Goal: Information Seeking & Learning: Check status

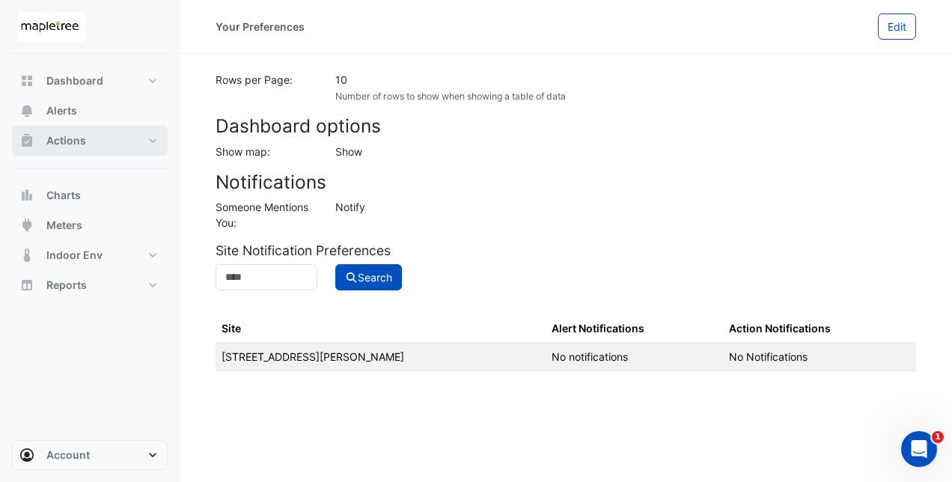
click at [118, 135] on button "Actions" at bounding box center [90, 141] width 156 height 30
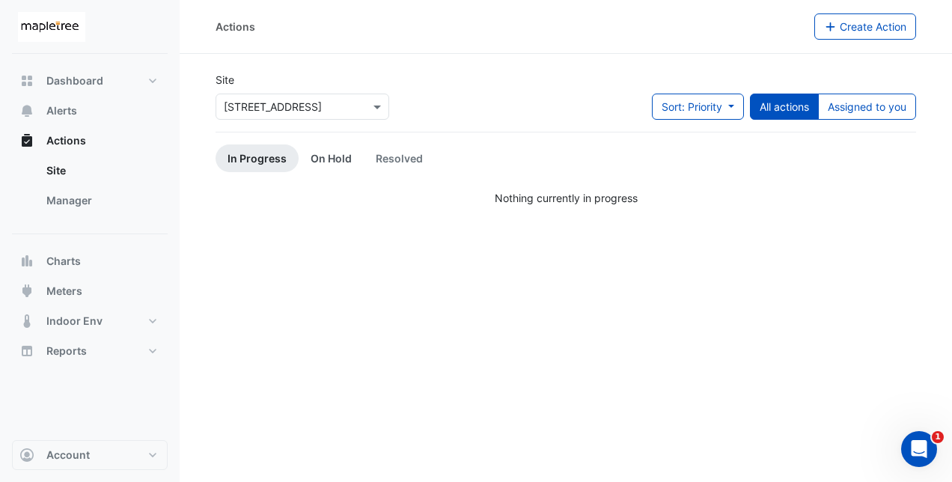
click at [334, 159] on link "On Hold" at bounding box center [331, 158] width 65 height 28
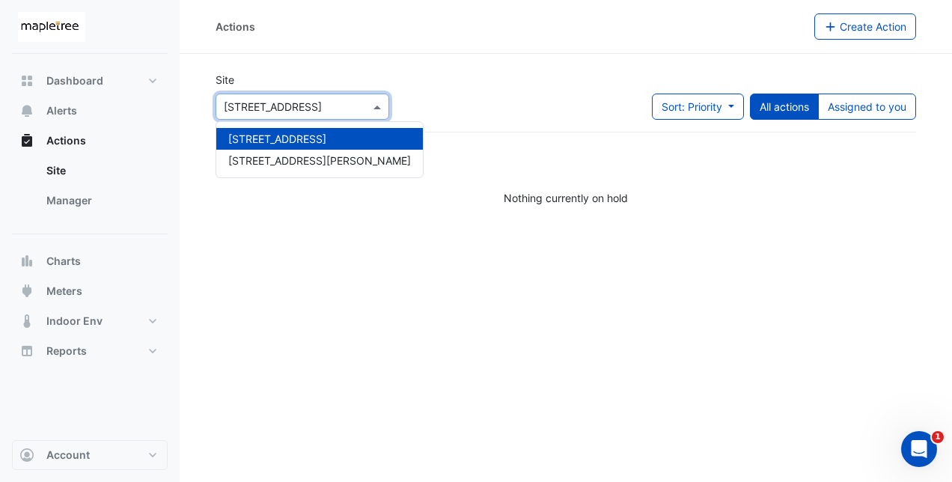
click at [335, 106] on input "text" at bounding box center [287, 108] width 127 height 16
click at [279, 160] on span "[STREET_ADDRESS][PERSON_NAME]" at bounding box center [319, 160] width 183 height 13
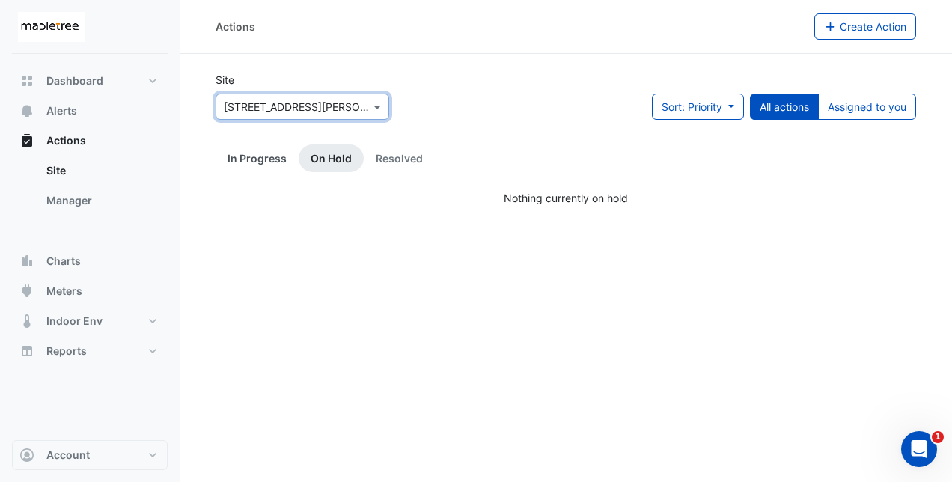
drag, startPoint x: 265, startPoint y: 153, endPoint x: 276, endPoint y: 154, distance: 10.5
click at [265, 153] on link "In Progress" at bounding box center [257, 158] width 83 height 28
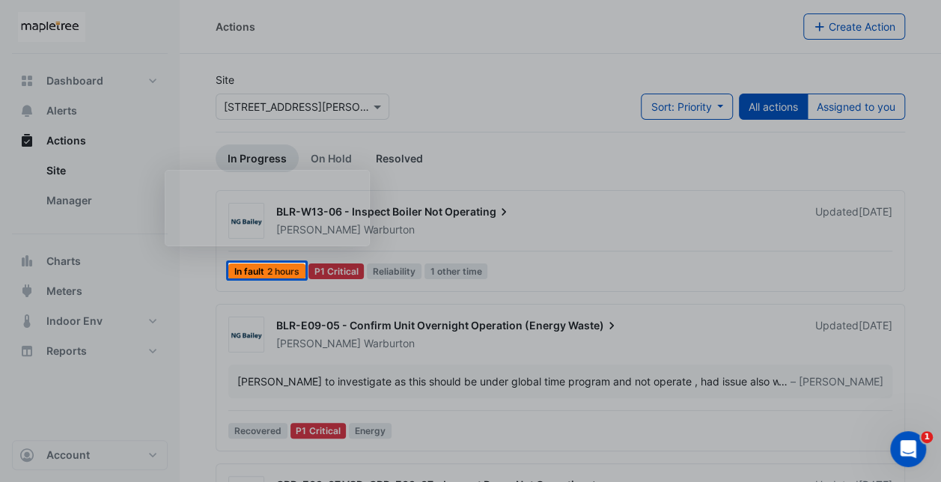
drag, startPoint x: 391, startPoint y: 153, endPoint x: 419, endPoint y: 163, distance: 30.3
click at [419, 163] on div "Product tour overlay" at bounding box center [470, 241] width 941 height 482
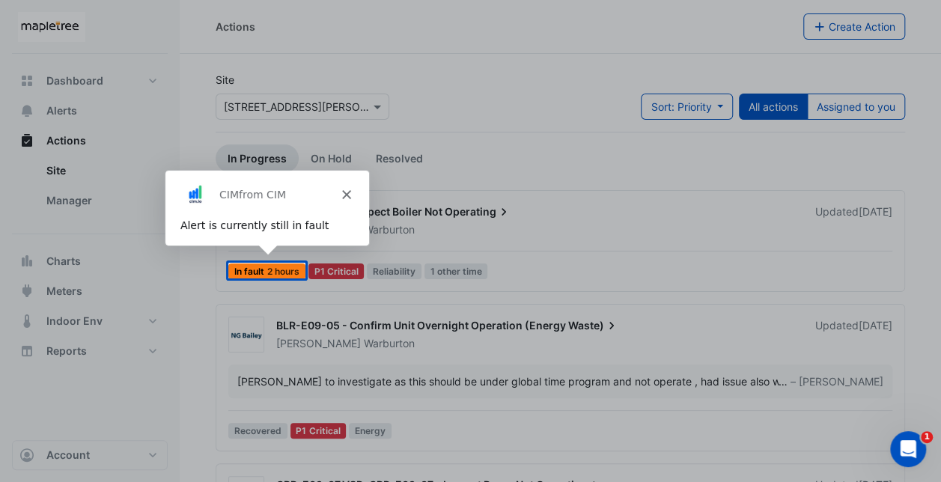
click at [511, 169] on div "Product tour overlay" at bounding box center [470, 241] width 941 height 482
click at [342, 193] on icon "Close" at bounding box center [345, 193] width 9 height 9
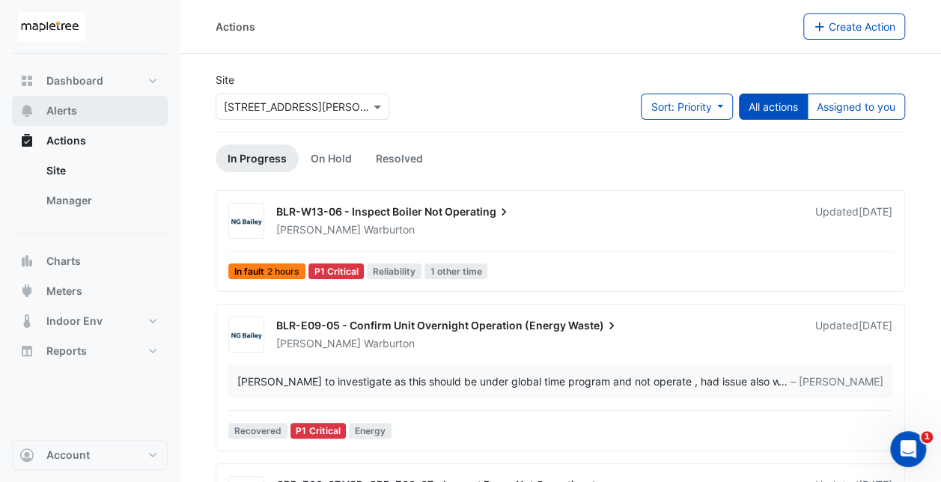
click at [64, 109] on span "Alerts" at bounding box center [61, 110] width 31 height 15
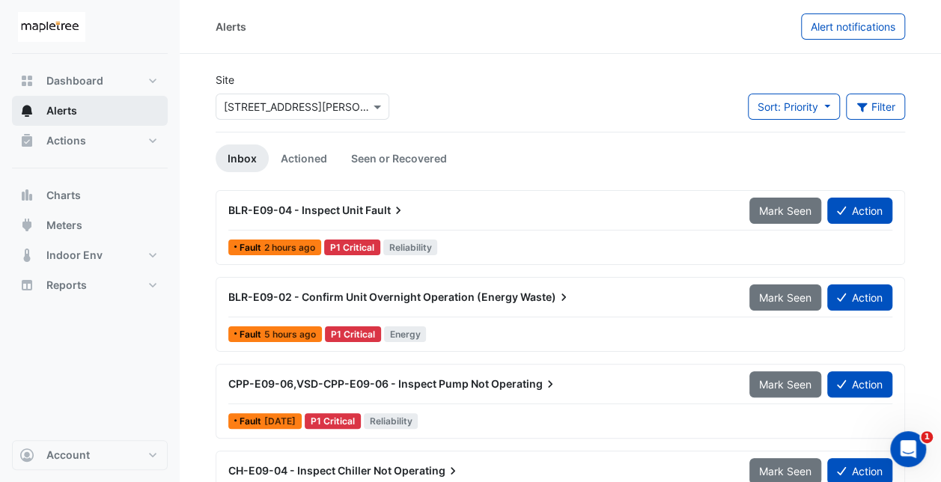
click at [65, 109] on span "Alerts" at bounding box center [61, 110] width 31 height 15
click at [802, 156] on ul "Inbox Actioned Seen or Recovered" at bounding box center [561, 158] width 690 height 28
click at [320, 153] on link "Actioned" at bounding box center [304, 158] width 70 height 28
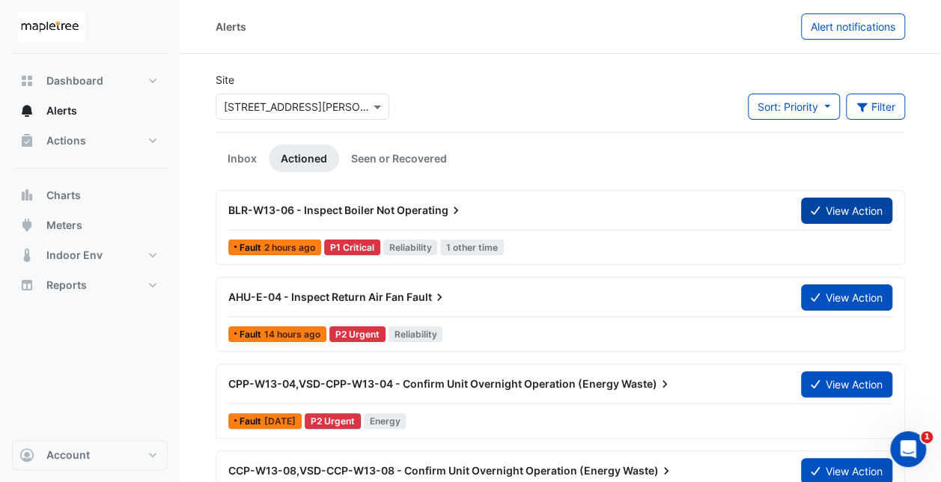
click at [826, 215] on button "View Action" at bounding box center [846, 211] width 91 height 26
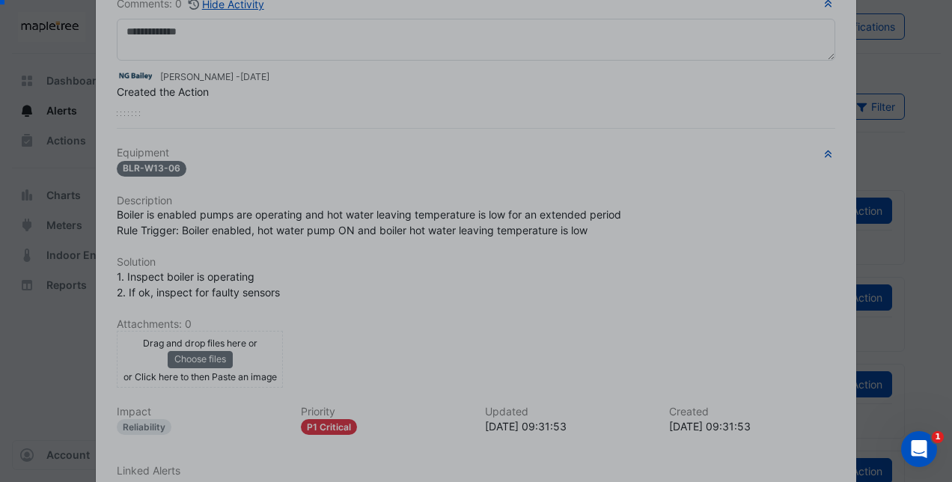
scroll to position [240, 0]
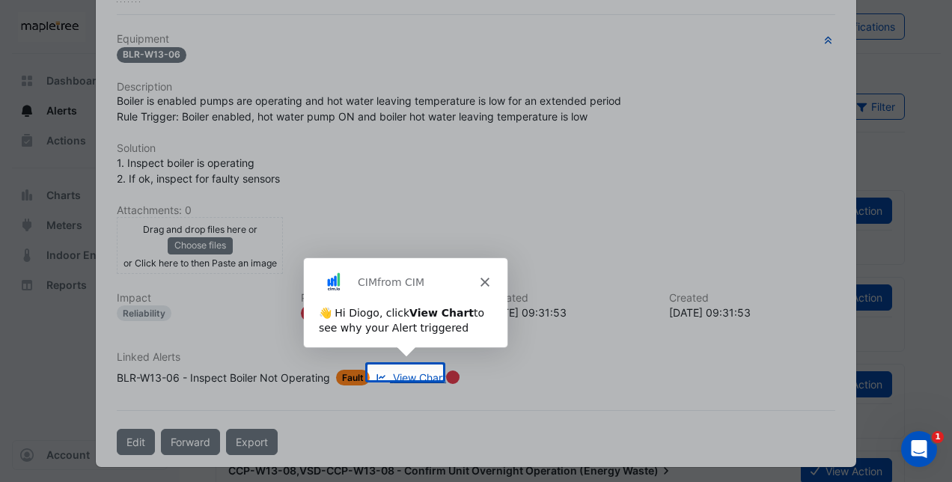
click at [485, 279] on icon "Close" at bounding box center [483, 280] width 9 height 9
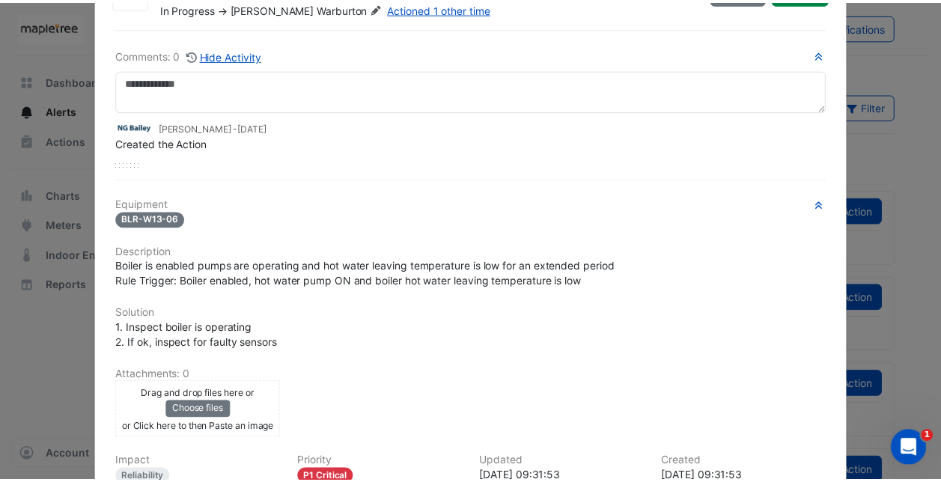
scroll to position [0, 0]
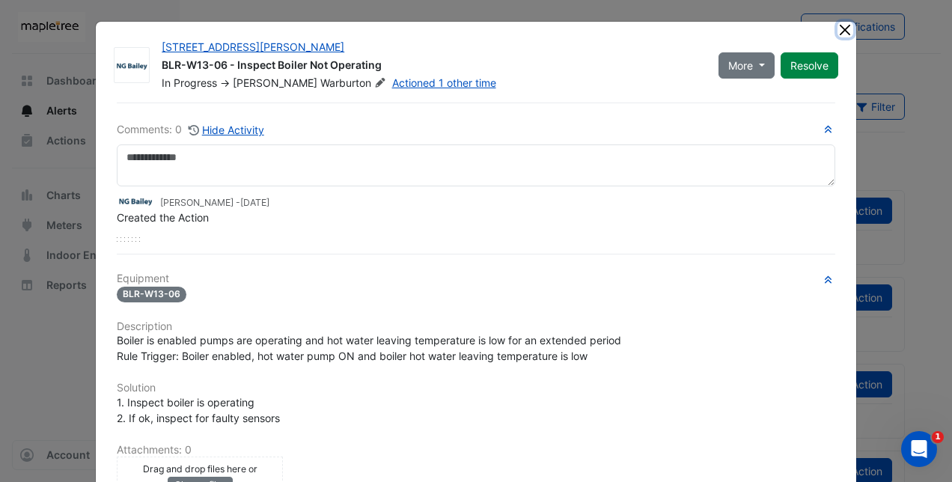
click at [840, 31] on button "Close" at bounding box center [846, 30] width 16 height 16
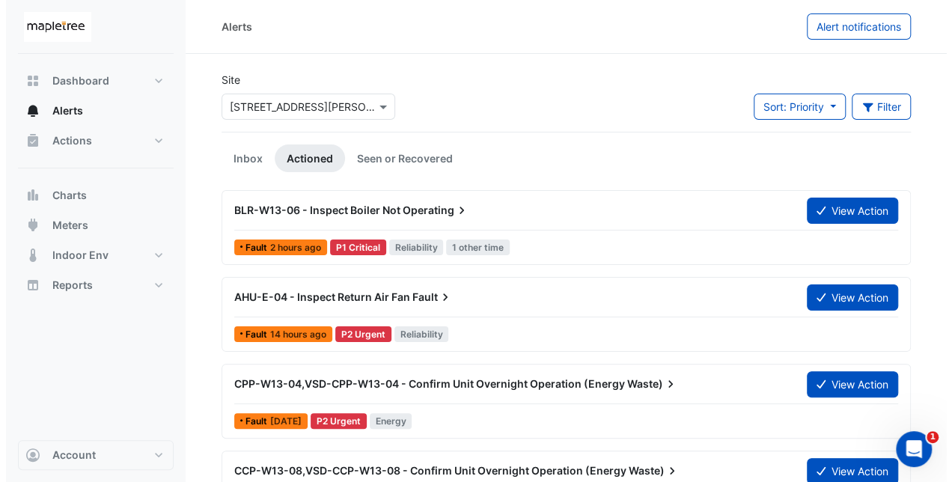
scroll to position [75, 0]
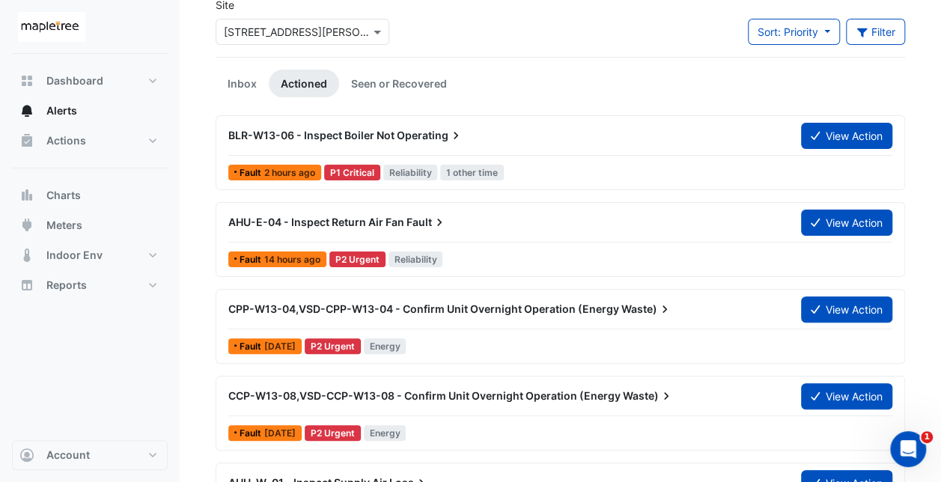
click at [494, 310] on span "CPP-W13-04,VSD-CPP-W13-04 - Confirm Unit Overnight Operation (Energy" at bounding box center [423, 308] width 391 height 13
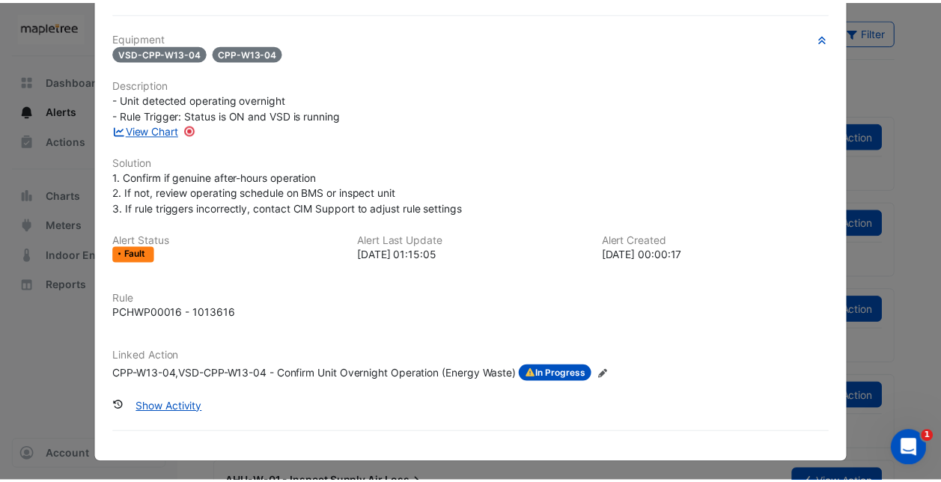
scroll to position [19, 0]
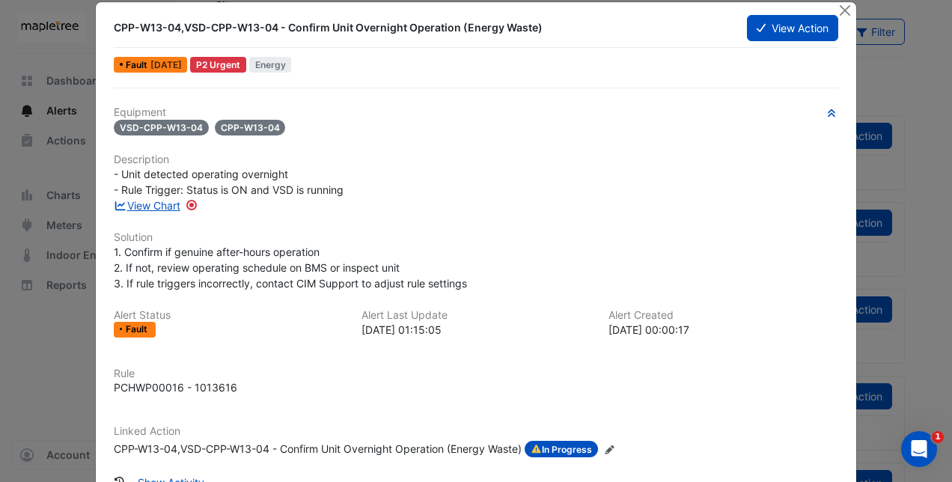
click at [162, 127] on span "VSD-CPP-W13-04" at bounding box center [161, 128] width 95 height 16
click at [243, 122] on span "CPP-W13-04" at bounding box center [250, 128] width 71 height 16
drag, startPoint x: 243, startPoint y: 122, endPoint x: 279, endPoint y: 85, distance: 51.4
click at [386, 69] on div "Fault [DATE] P2 Urgent Energy" at bounding box center [476, 65] width 728 height 22
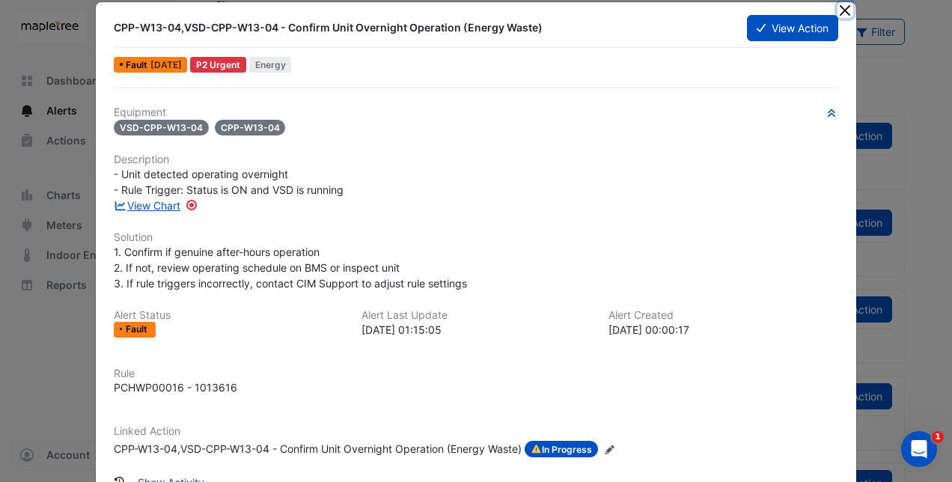
click at [838, 13] on button "Close" at bounding box center [846, 10] width 16 height 16
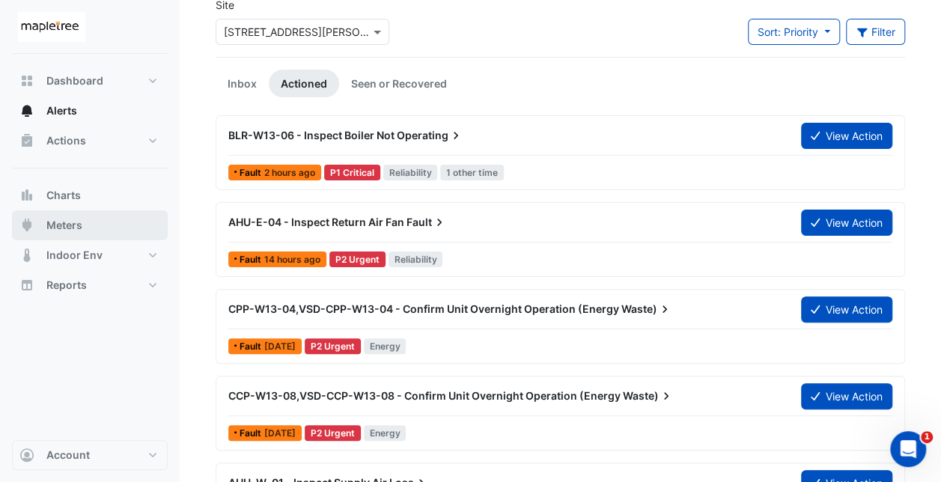
click at [75, 220] on span "Meters" at bounding box center [64, 225] width 36 height 15
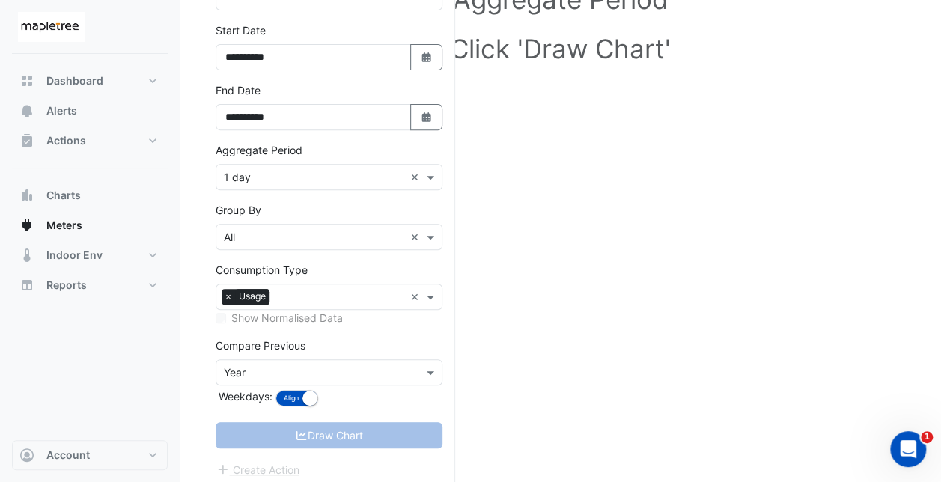
scroll to position [229, 0]
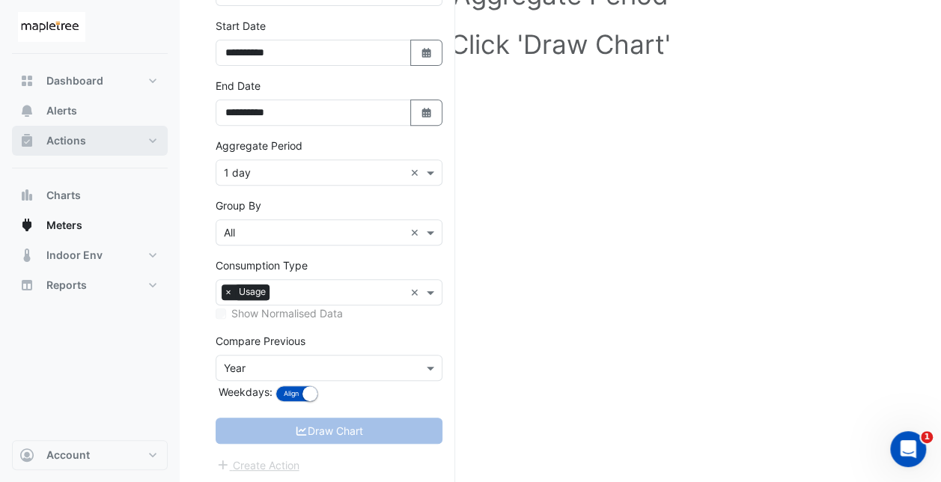
click at [76, 134] on span "Actions" at bounding box center [66, 140] width 40 height 15
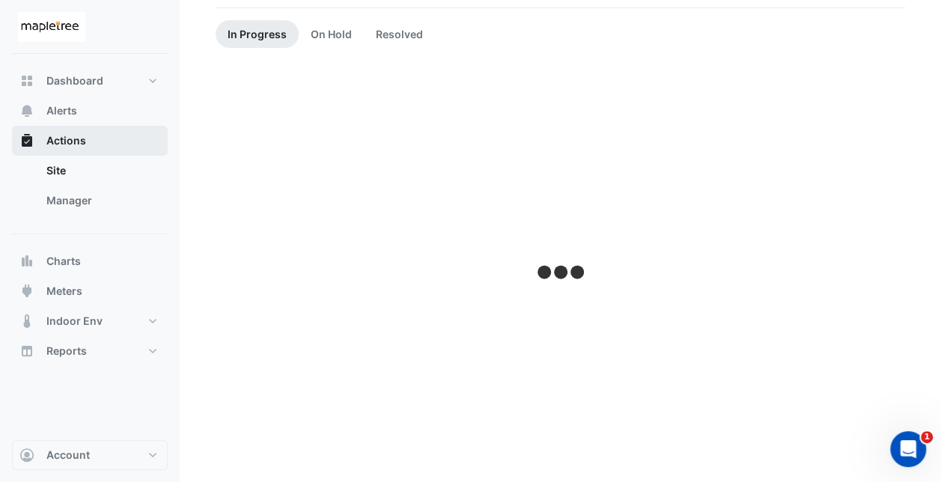
scroll to position [124, 0]
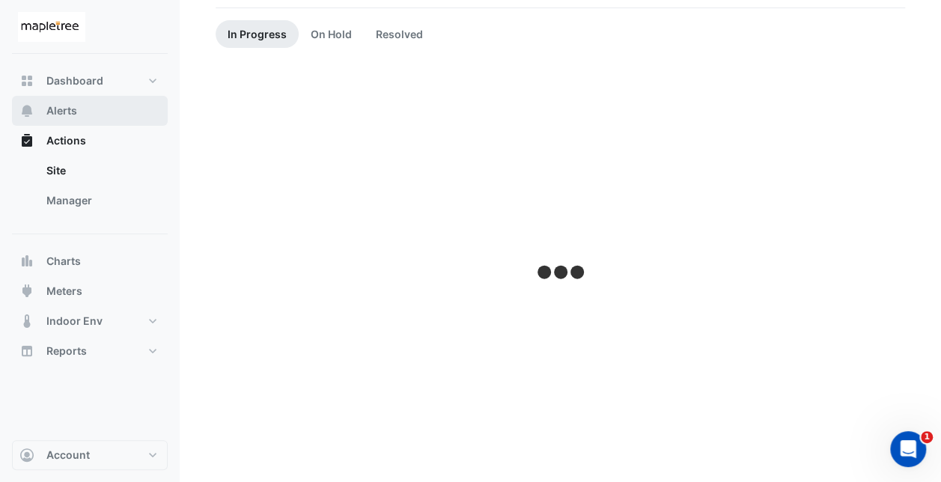
click at [78, 120] on button "Alerts" at bounding box center [90, 111] width 156 height 30
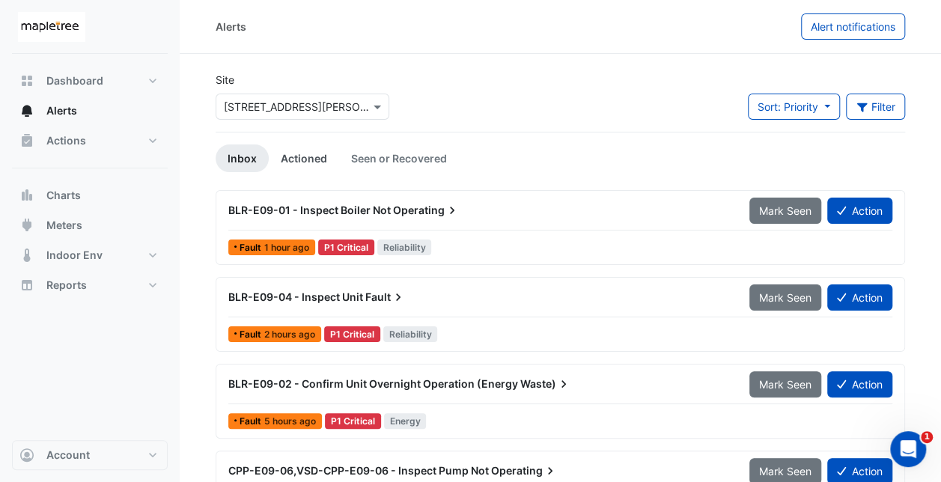
click at [310, 156] on link "Actioned" at bounding box center [304, 158] width 70 height 28
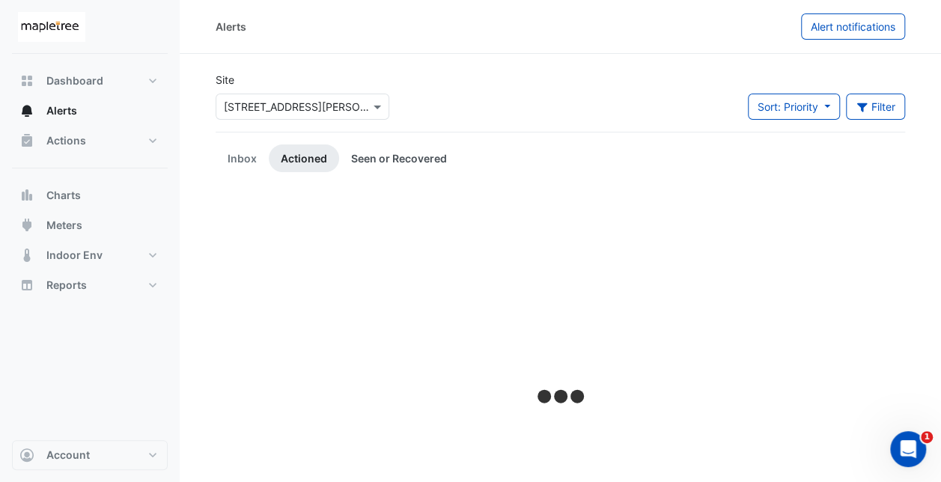
click at [401, 160] on link "Seen or Recovered" at bounding box center [399, 158] width 120 height 28
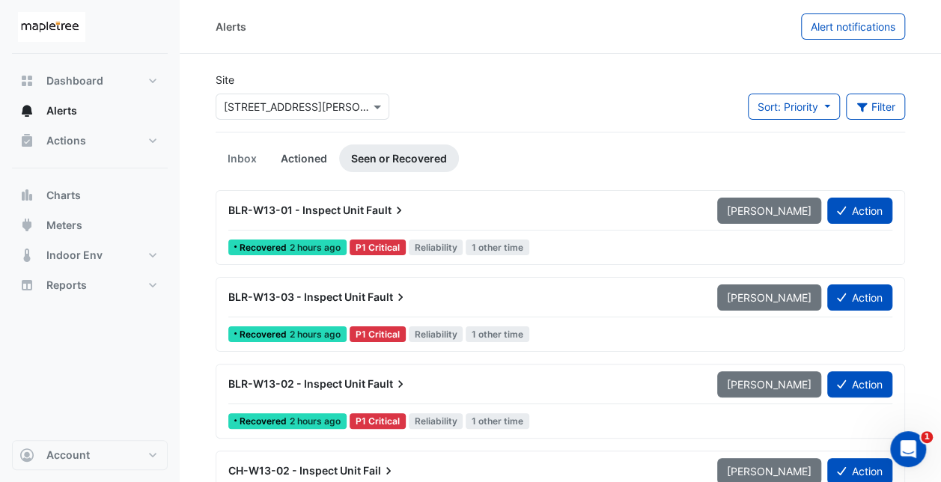
click at [311, 156] on link "Actioned" at bounding box center [304, 158] width 70 height 28
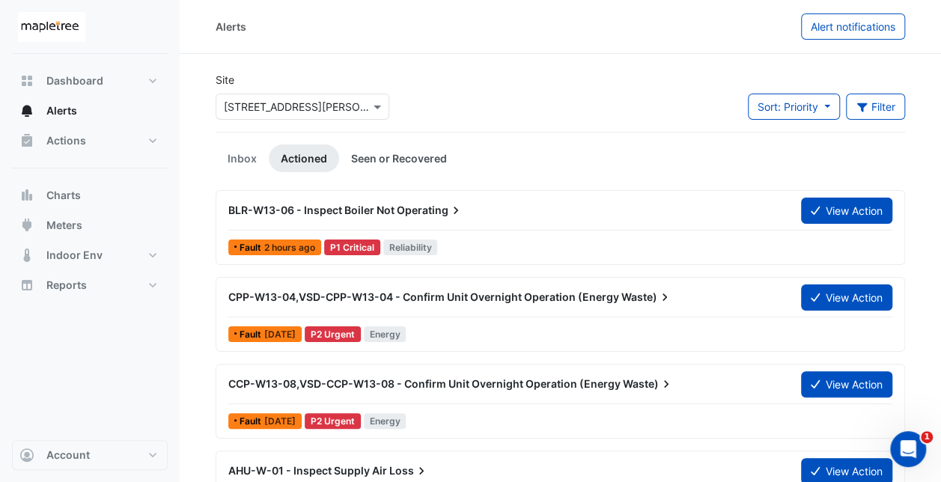
click at [408, 156] on link "Seen or Recovered" at bounding box center [399, 158] width 120 height 28
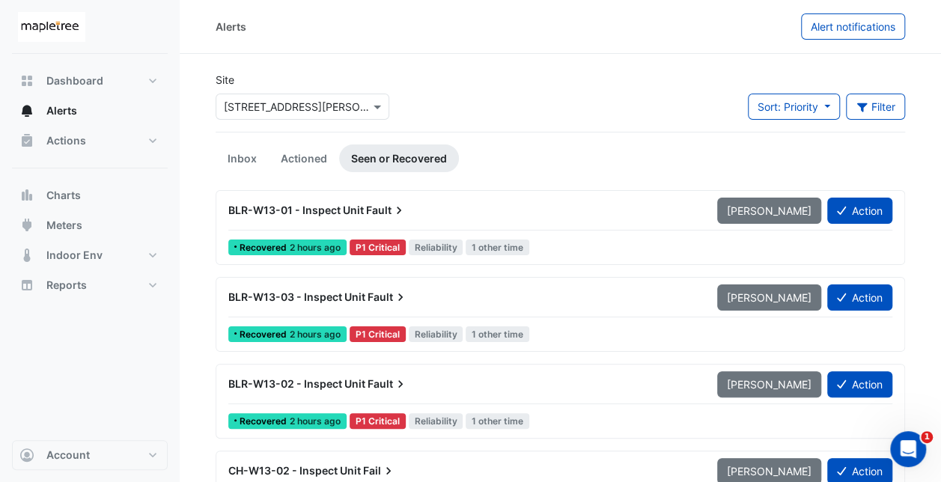
click at [400, 214] on icon at bounding box center [399, 210] width 15 height 15
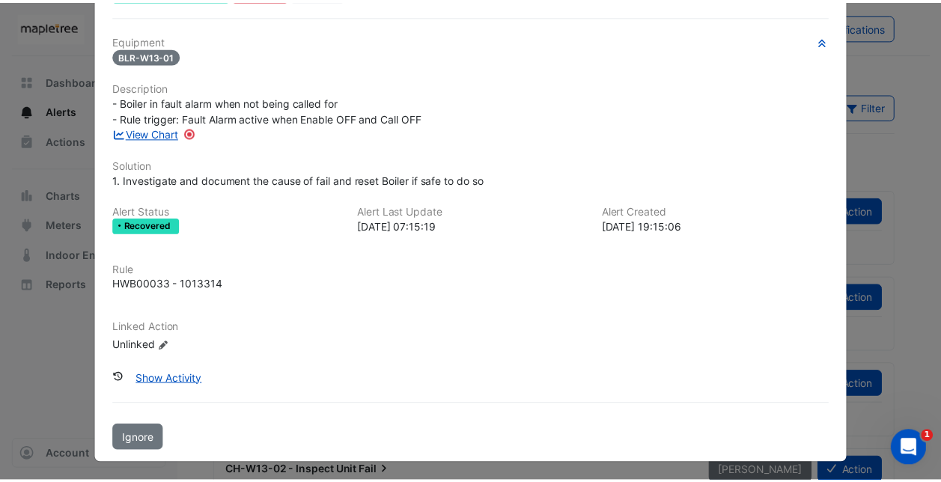
scroll to position [16, 0]
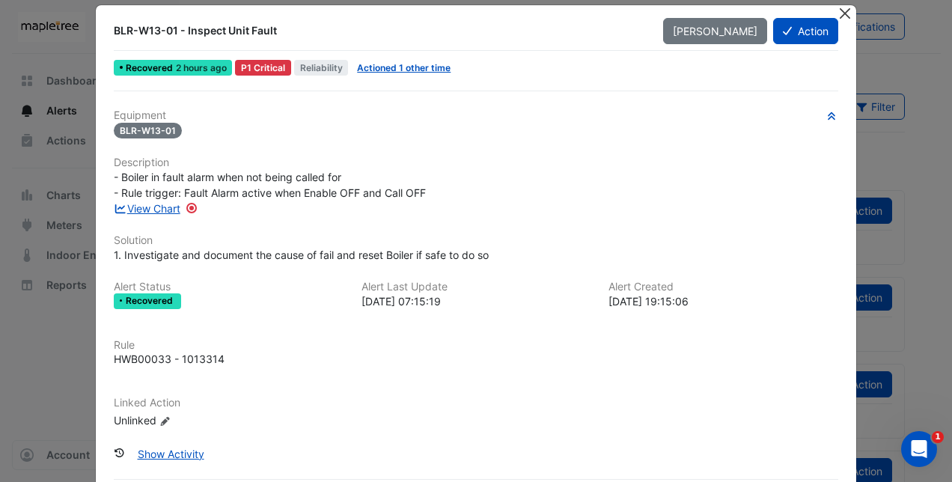
click at [842, 11] on button "Close" at bounding box center [846, 13] width 16 height 16
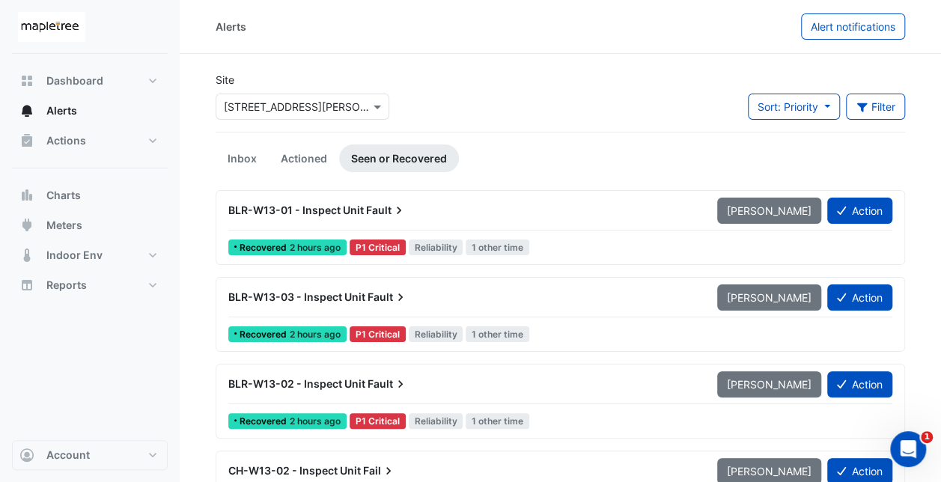
click at [437, 295] on div "BLR-W13-03 - Inspect Unit Fault" at bounding box center [463, 297] width 471 height 15
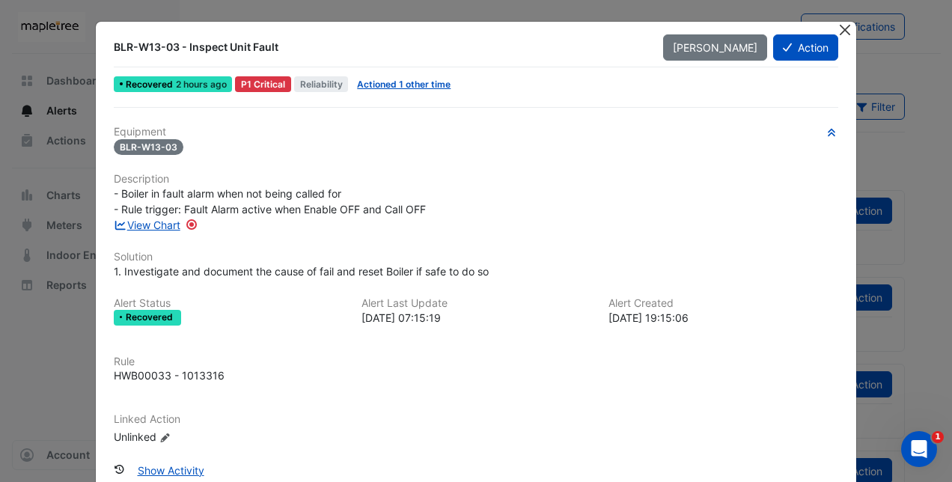
click at [842, 31] on button "Close" at bounding box center [846, 30] width 16 height 16
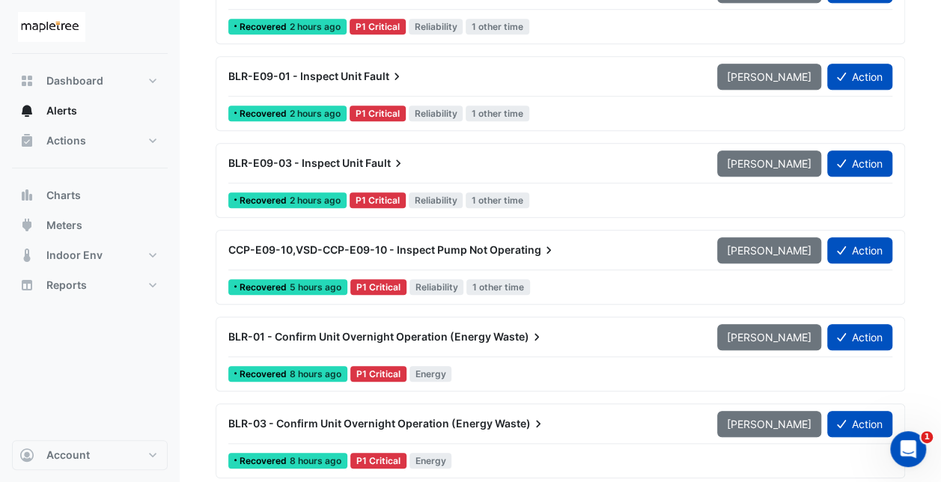
scroll to position [599, 0]
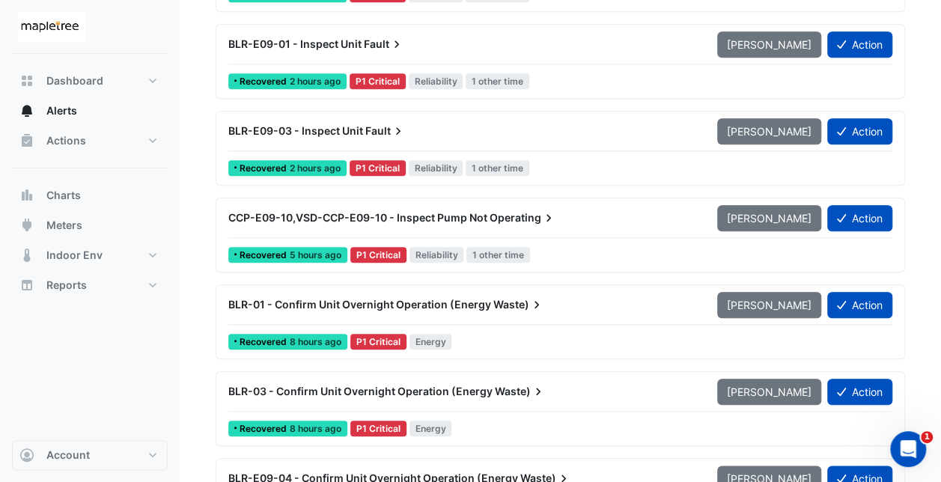
click at [472, 211] on span "CCP-E09-10,VSD-CCP-E09-10 - Inspect Pump Not" at bounding box center [357, 217] width 259 height 13
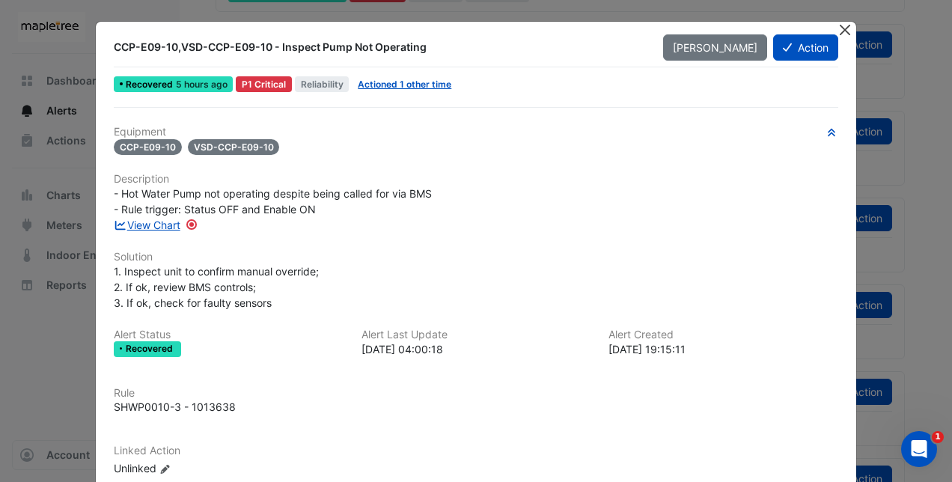
click at [845, 30] on button "Close" at bounding box center [846, 30] width 16 height 16
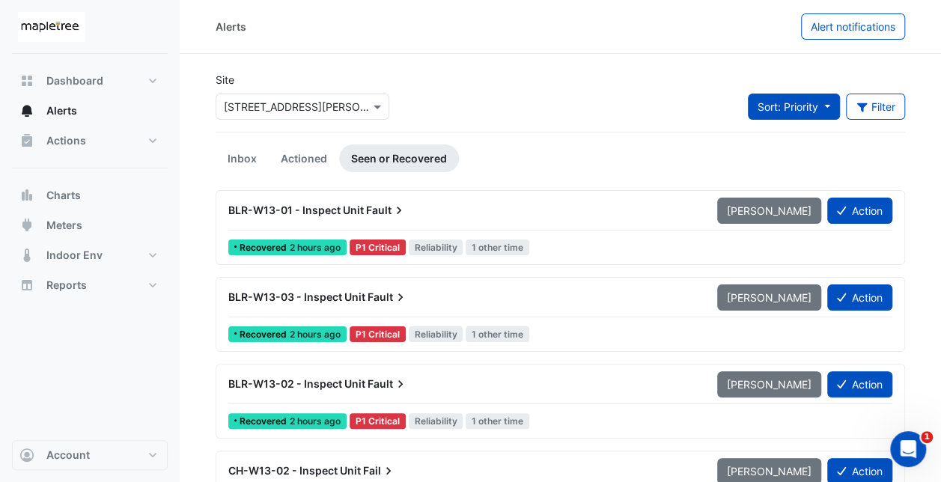
click at [800, 109] on span "Sort: Priority" at bounding box center [788, 106] width 61 height 13
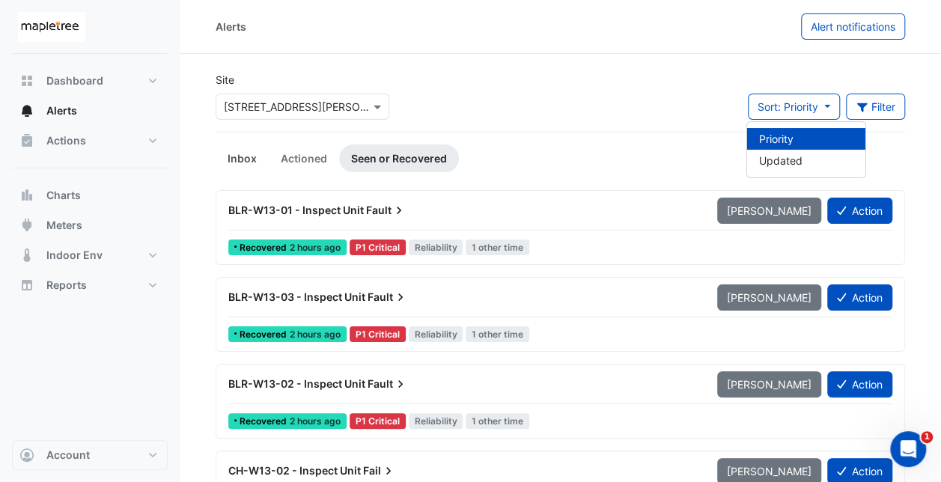
click at [244, 153] on link "Inbox" at bounding box center [242, 158] width 53 height 28
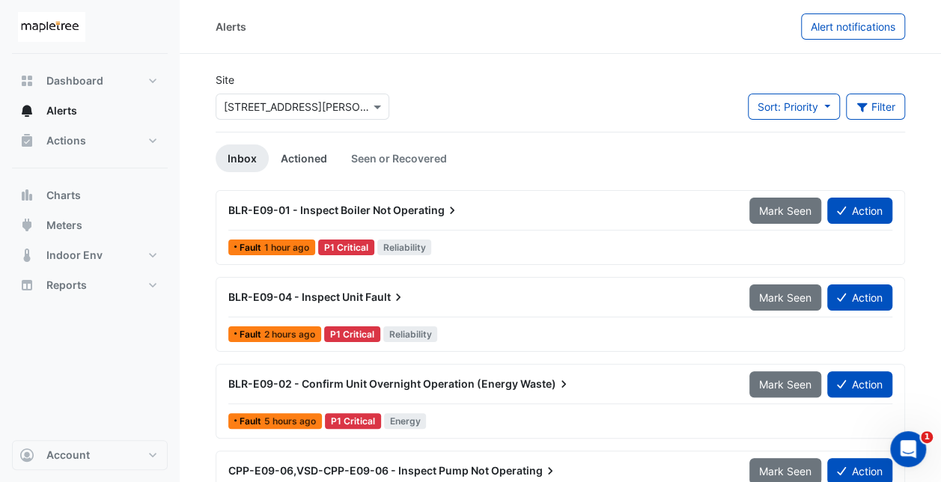
click at [299, 157] on link "Actioned" at bounding box center [304, 158] width 70 height 28
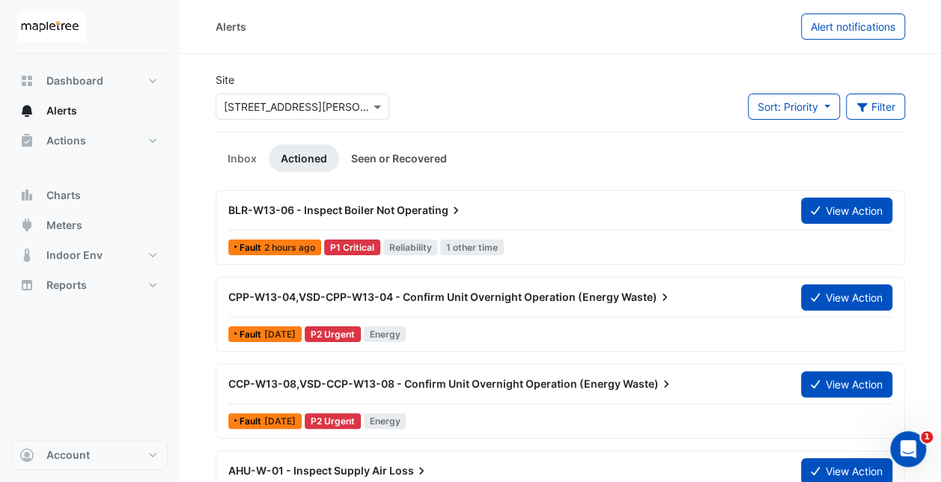
click at [362, 160] on link "Seen or Recovered" at bounding box center [399, 158] width 120 height 28
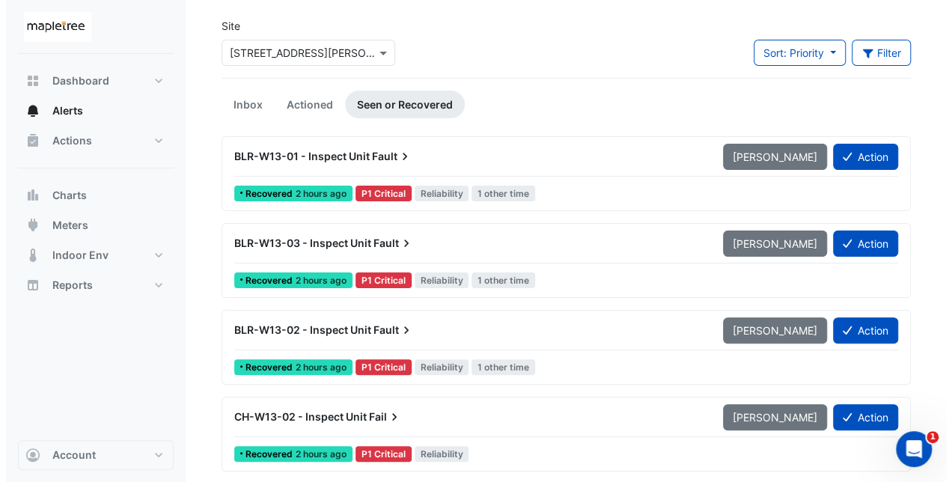
scroll to position [75, 0]
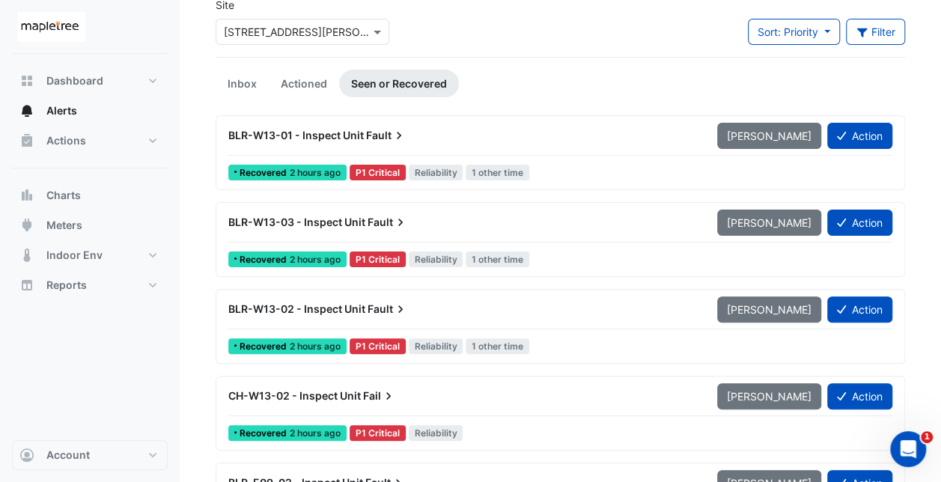
click at [341, 133] on span "BLR-W13-01 - Inspect Unit" at bounding box center [296, 135] width 136 height 13
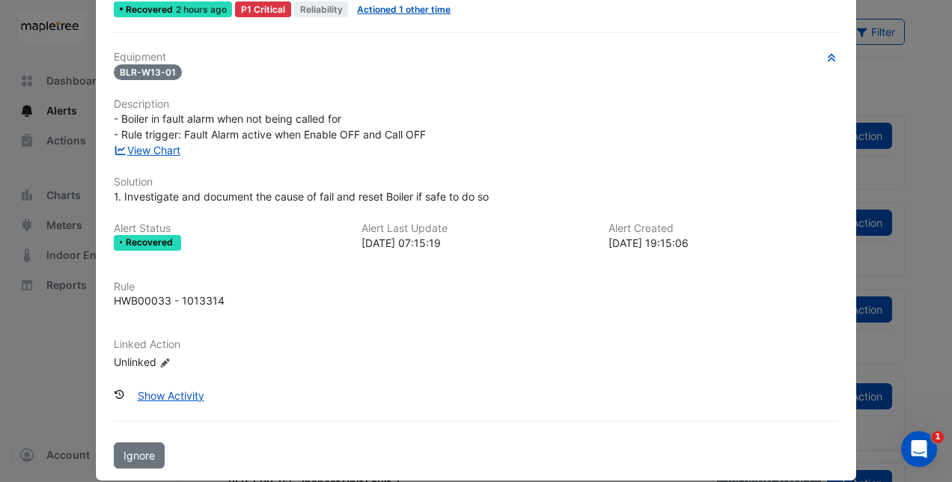
scroll to position [91, 0]
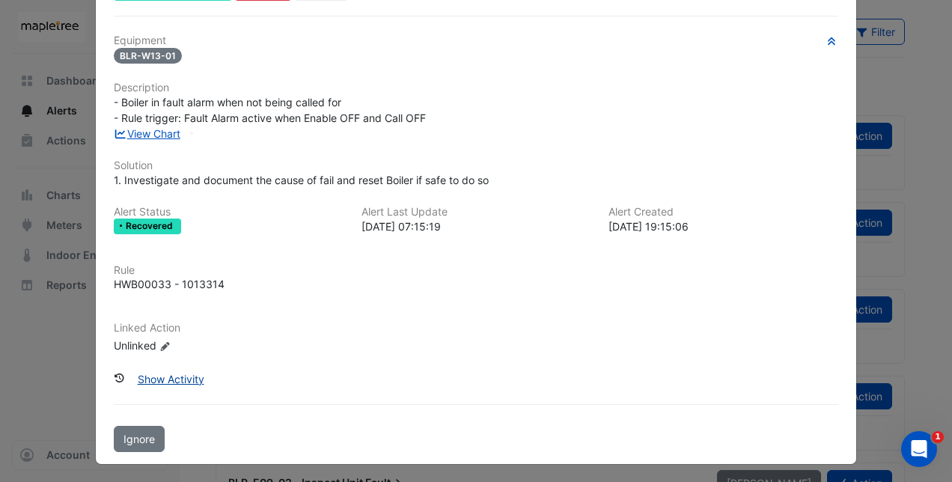
click at [173, 377] on button "Show Activity" at bounding box center [171, 379] width 86 height 26
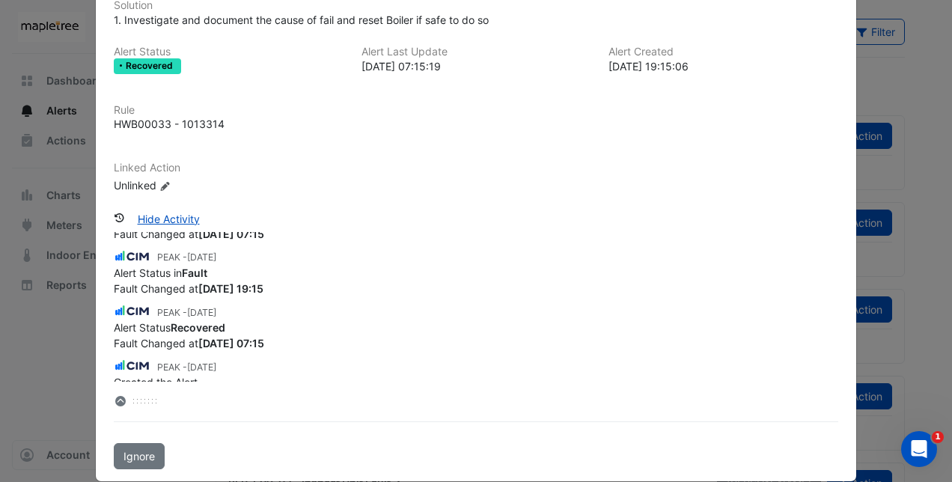
scroll to position [269, 0]
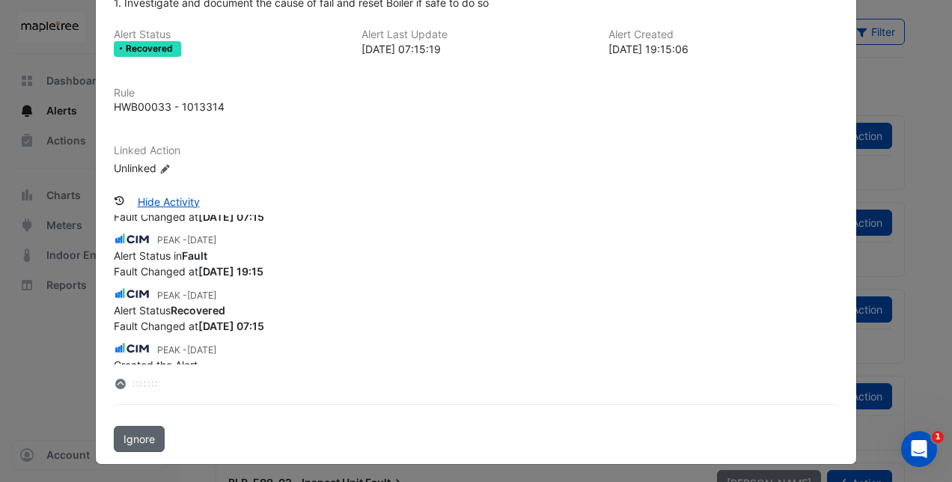
click at [130, 433] on span "Ignore" at bounding box center [139, 439] width 31 height 13
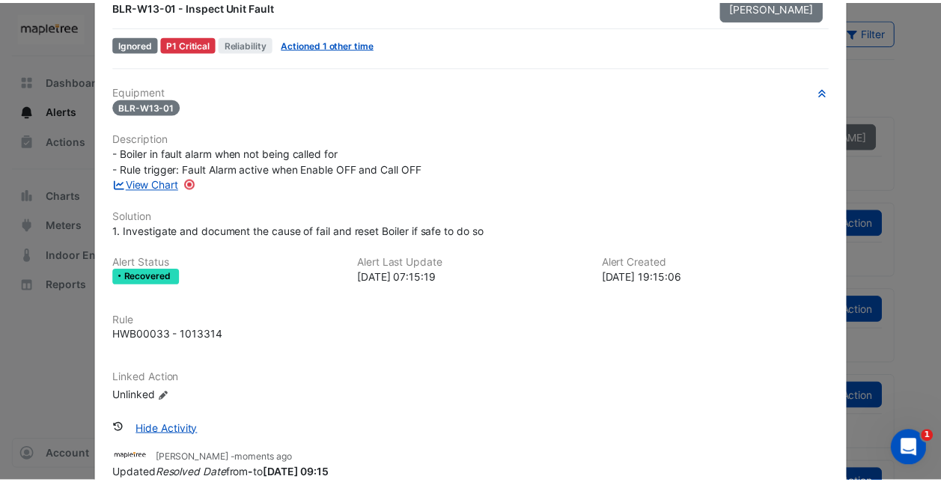
scroll to position [0, 0]
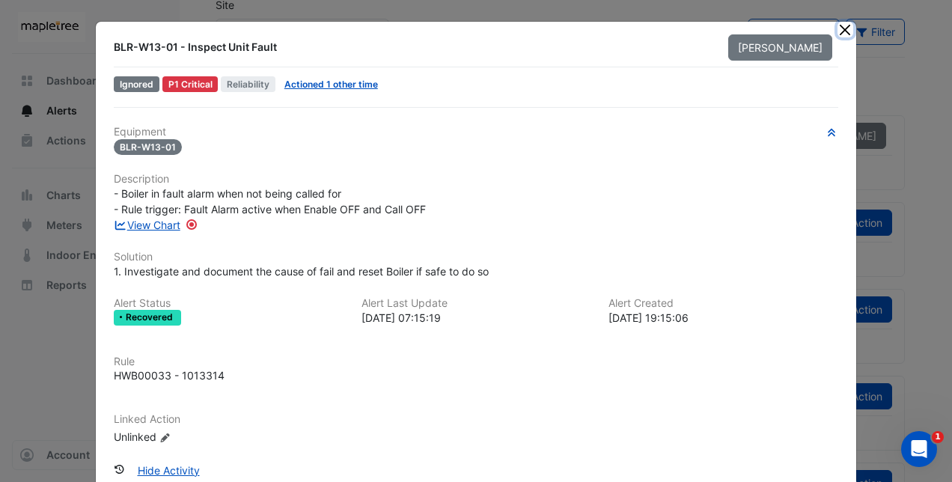
click at [841, 27] on button "Close" at bounding box center [846, 30] width 16 height 16
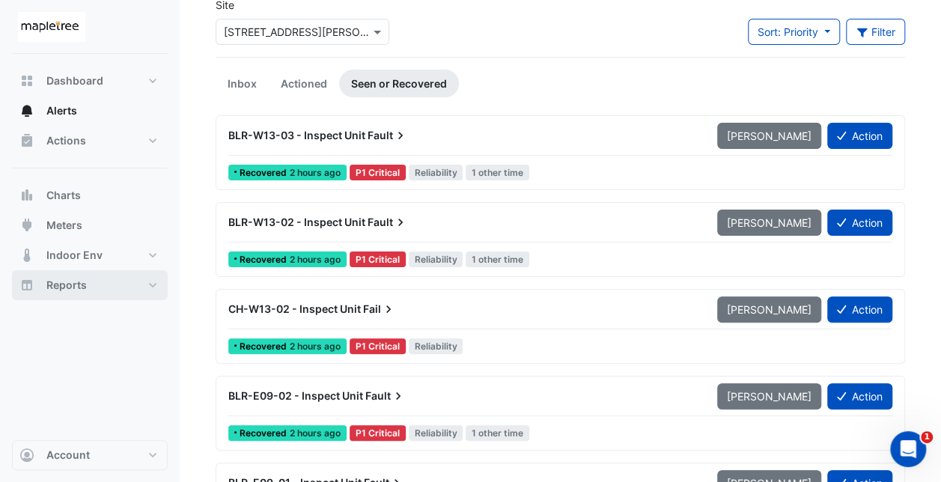
click at [94, 293] on button "Reports" at bounding box center [90, 285] width 156 height 30
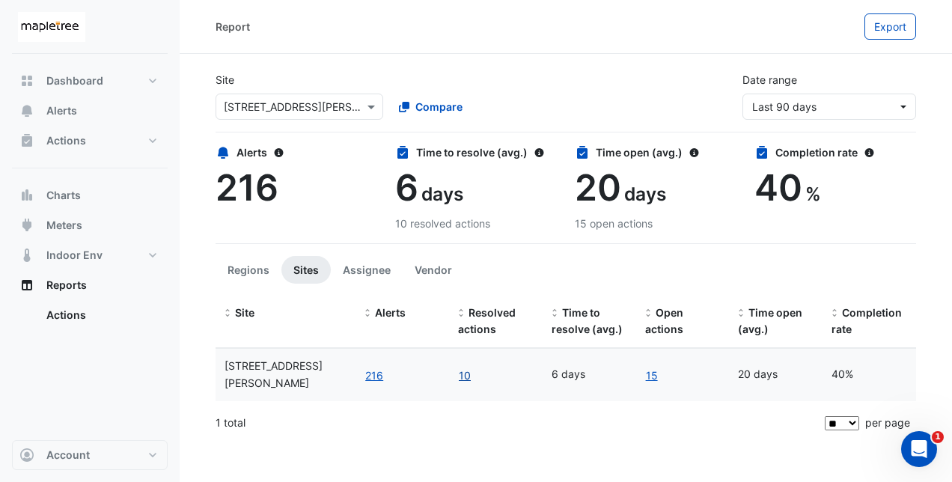
click at [463, 367] on link "10" at bounding box center [464, 375] width 13 height 17
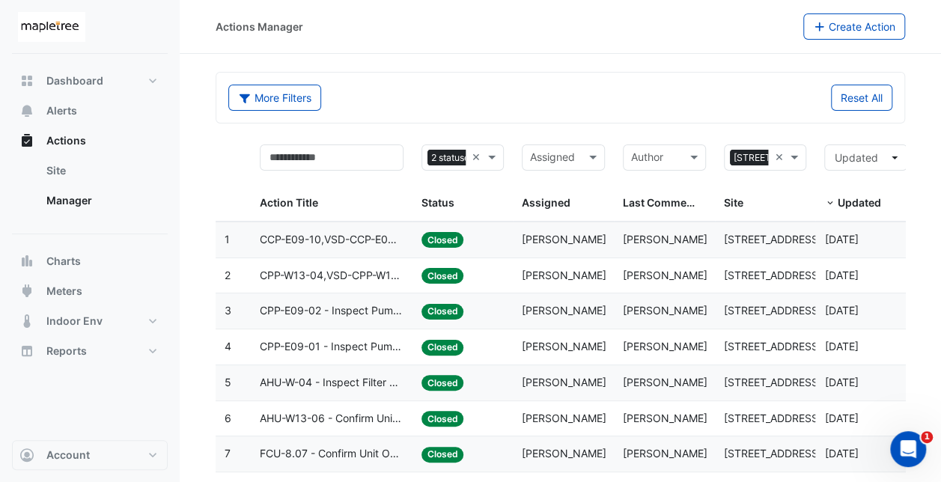
click at [352, 237] on span "CCP-E09-10,VSD-CCP-E09-10 - Inspect Pump Not Operating" at bounding box center [331, 239] width 143 height 17
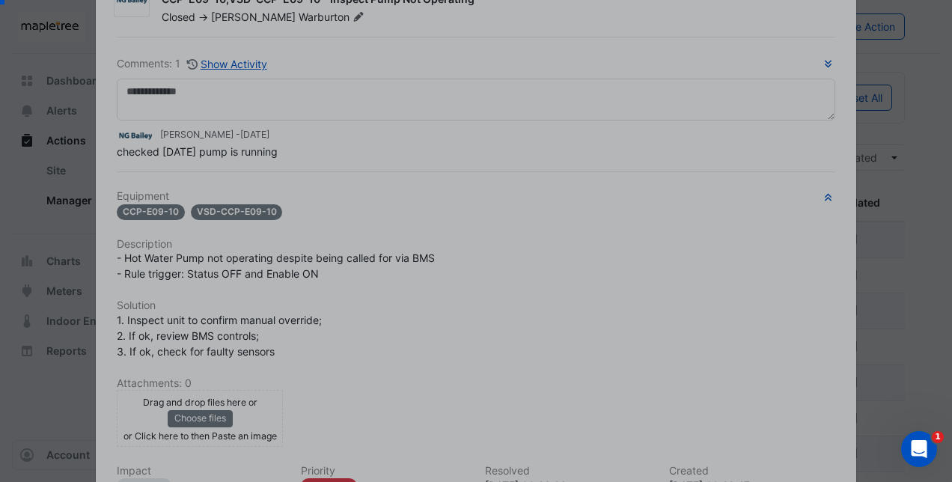
scroll to position [239, 0]
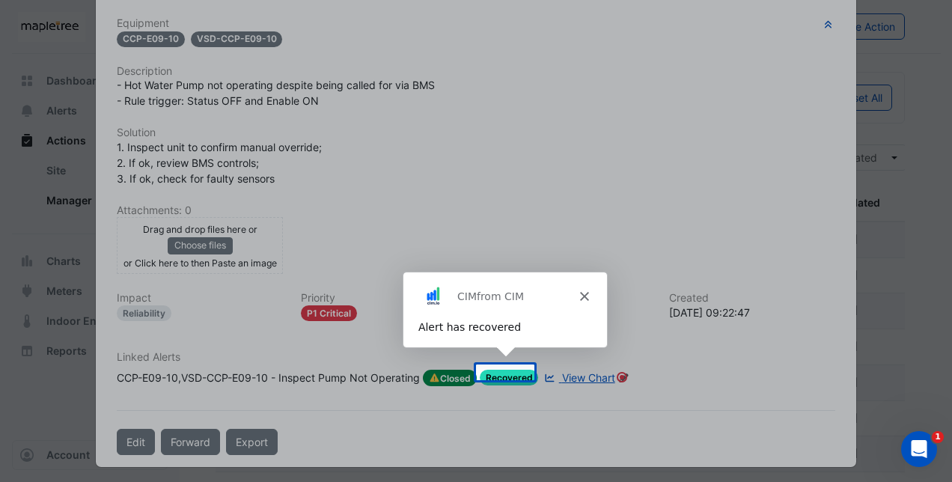
click at [579, 291] on icon "Close" at bounding box center [583, 295] width 9 height 9
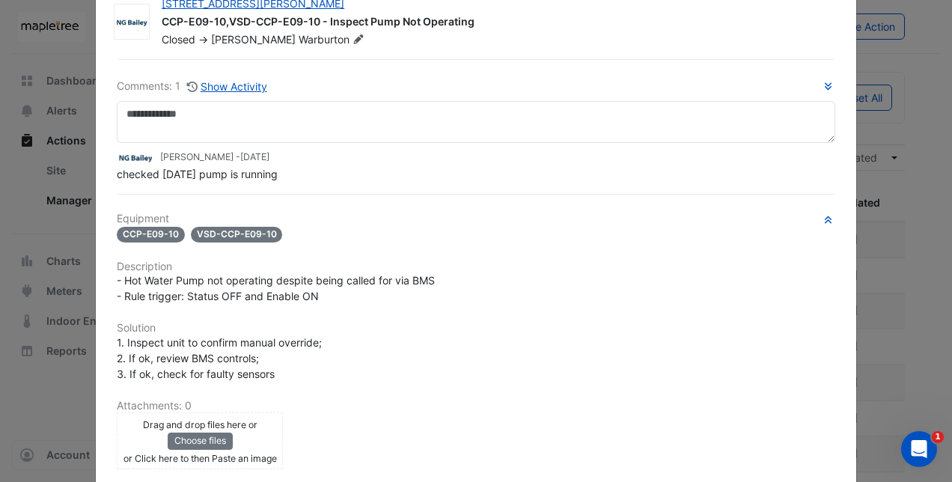
scroll to position [14, 0]
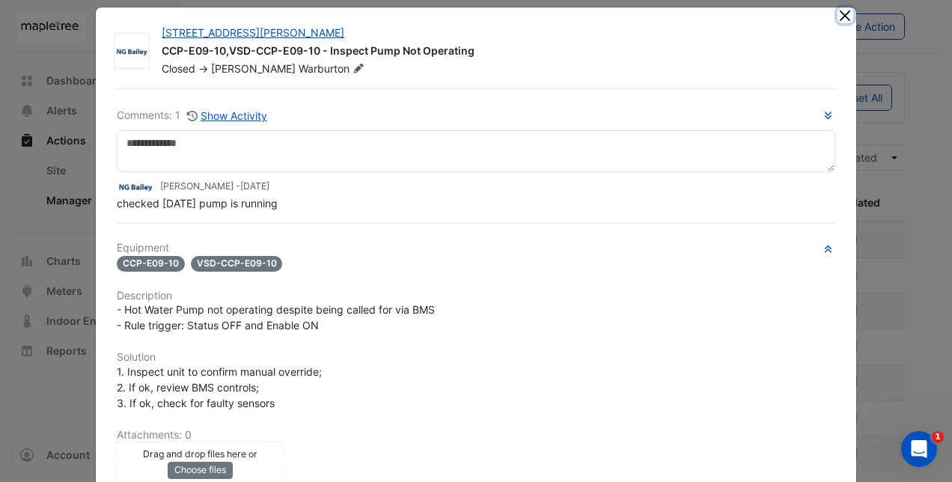
click at [839, 15] on button "Close" at bounding box center [846, 15] width 16 height 16
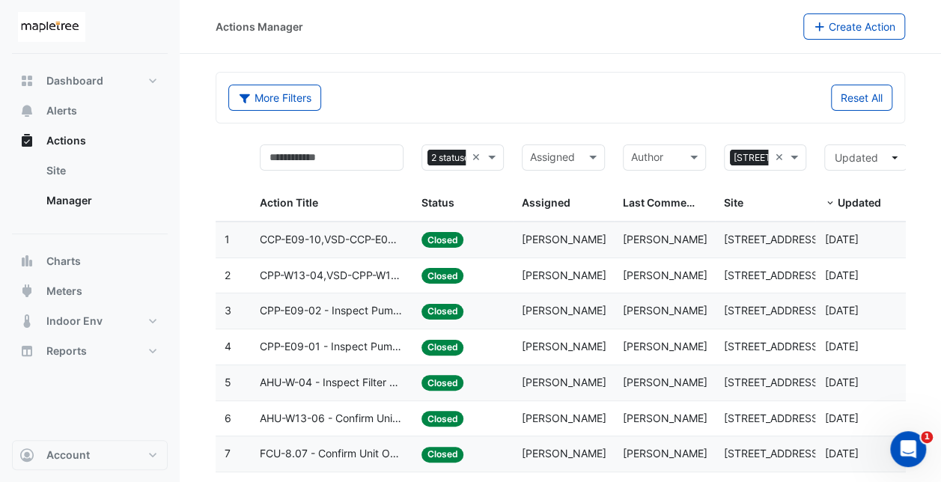
click at [364, 232] on span "CCP-E09-10,VSD-CCP-E09-10 - Inspect Pump Not Operating" at bounding box center [331, 239] width 143 height 17
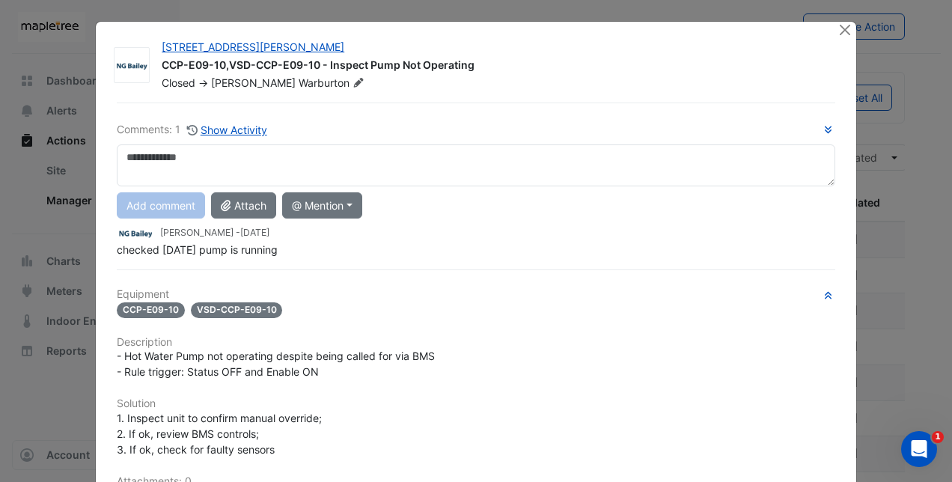
scroll to position [75, 0]
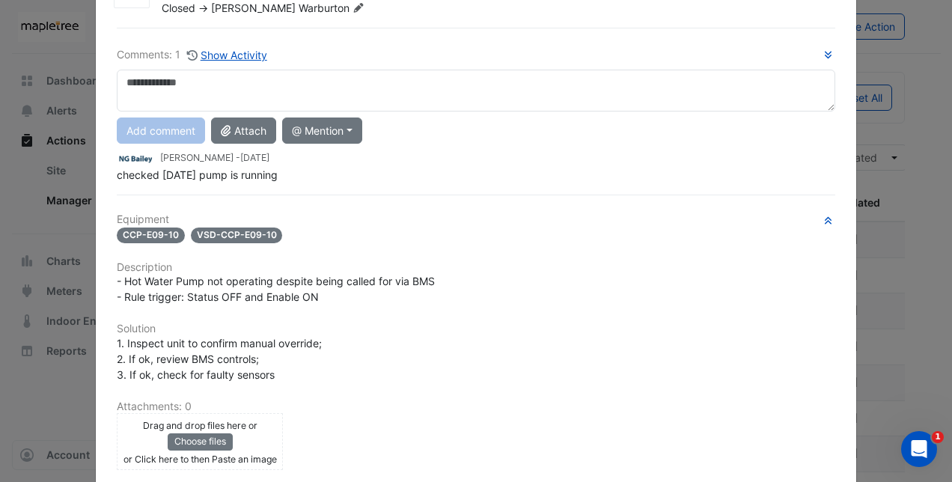
click at [916, 83] on ngb-modal-window "[STREET_ADDRESS][PERSON_NAME] CCP-E09-10,VSD-CCP-E09-10 - Inspect Pump Not Oper…" at bounding box center [476, 241] width 952 height 482
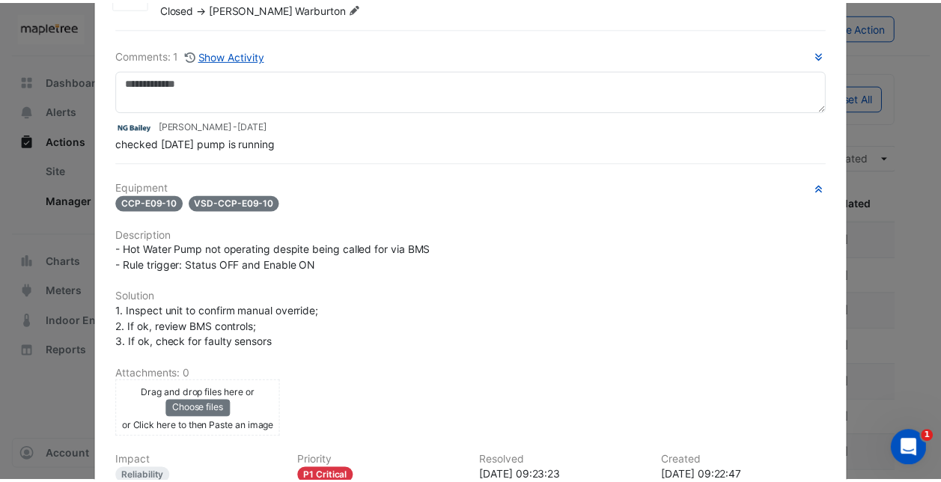
scroll to position [0, 0]
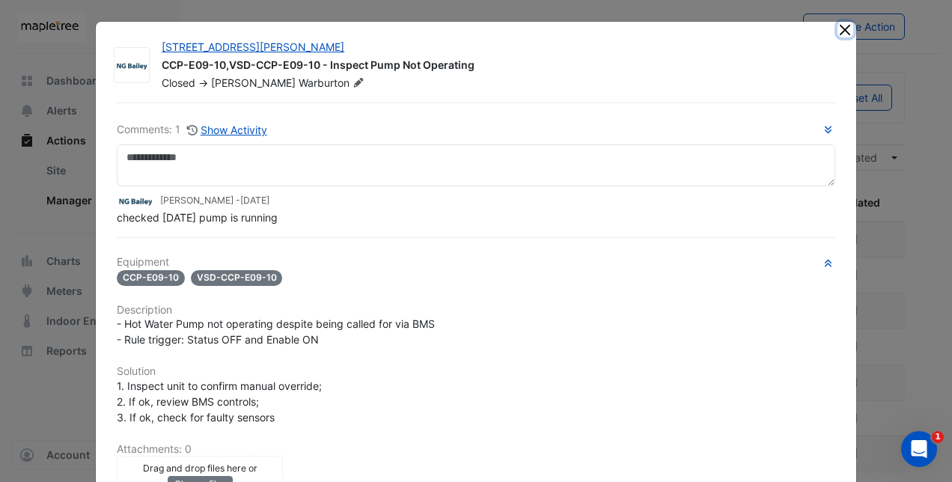
click at [842, 28] on button "Close" at bounding box center [846, 30] width 16 height 16
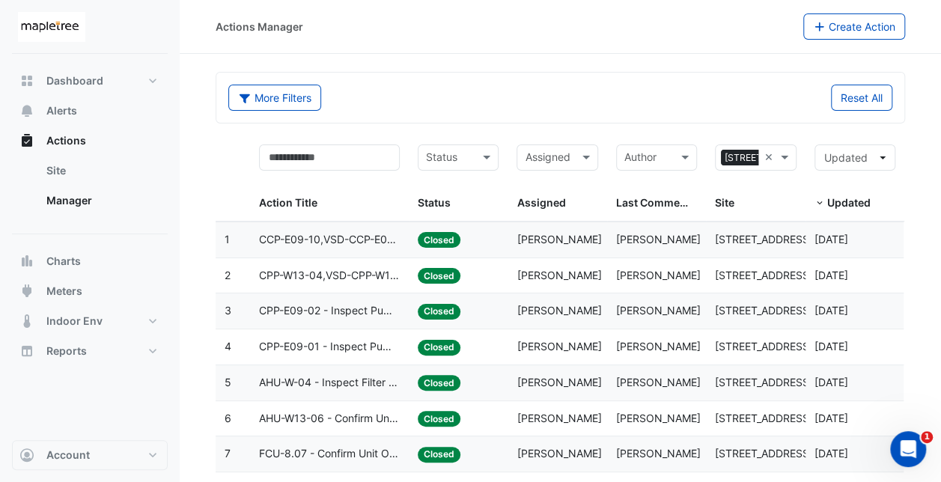
click at [578, 130] on form "More Filters Reset All Status Assigned × [STREET_ADDRESS][PERSON_NAME] × Action…" at bounding box center [561, 345] width 690 height 547
click at [580, 113] on div "More Filters Reset All" at bounding box center [560, 101] width 682 height 32
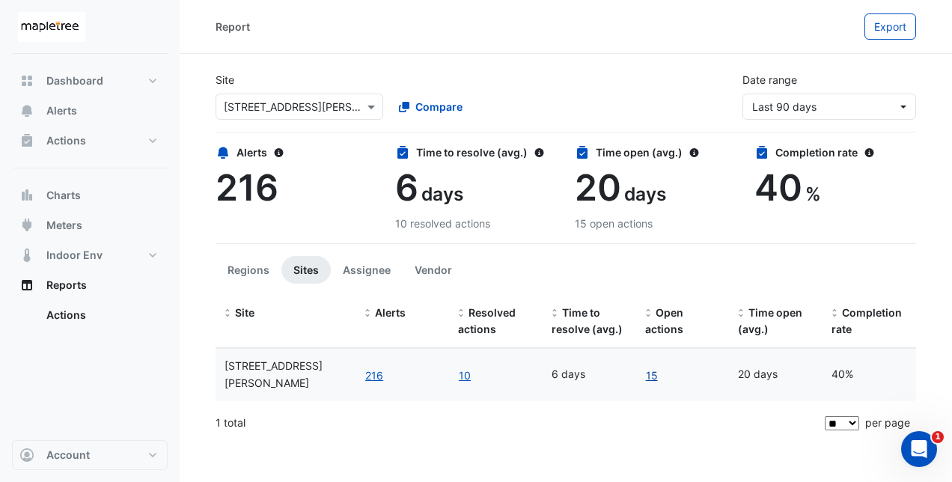
click at [653, 367] on link "15" at bounding box center [651, 375] width 13 height 17
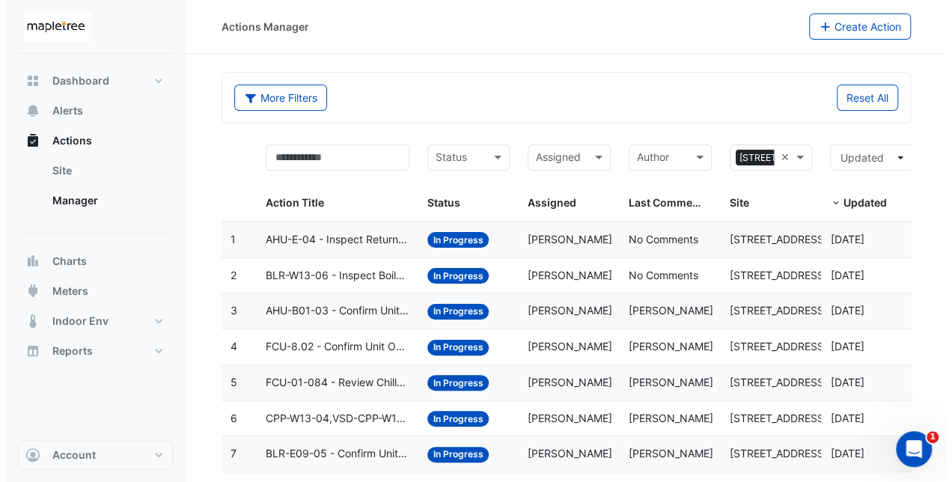
scroll to position [133, 0]
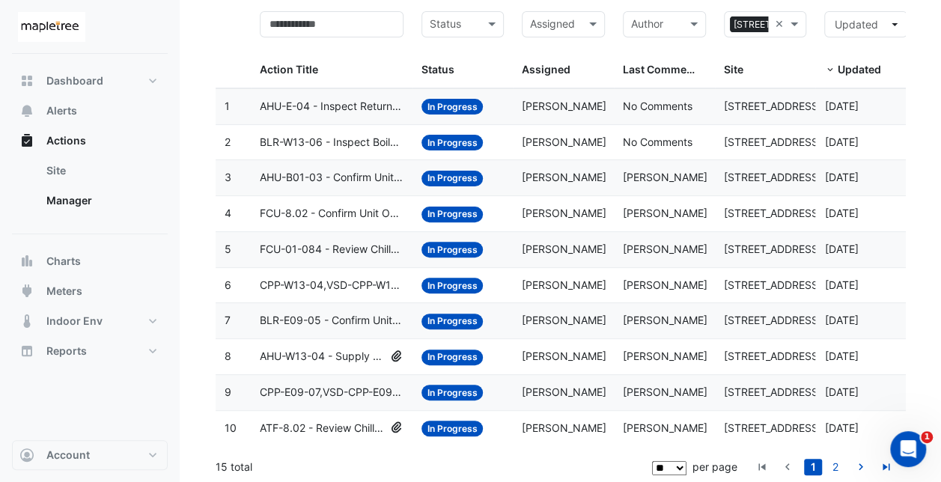
click at [336, 99] on span "AHU-E-04 - Inspect Return Air Fan Fault" at bounding box center [331, 106] width 143 height 17
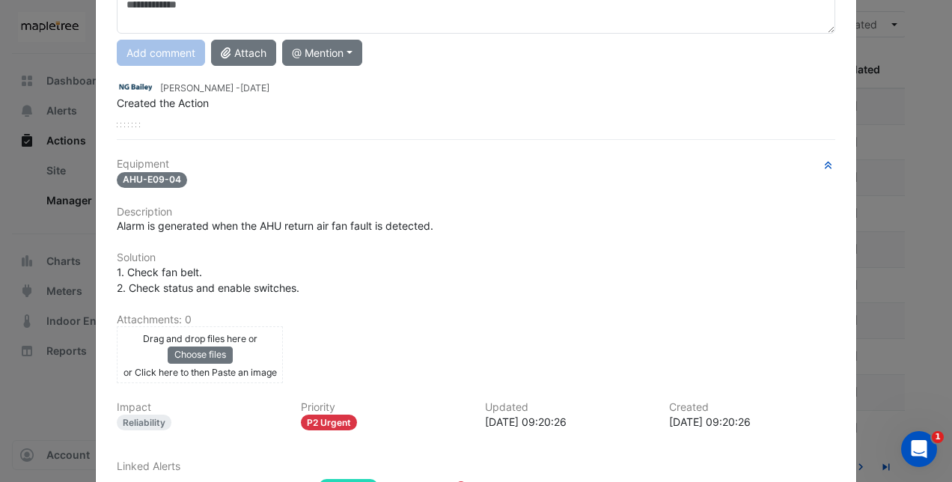
scroll to position [186, 0]
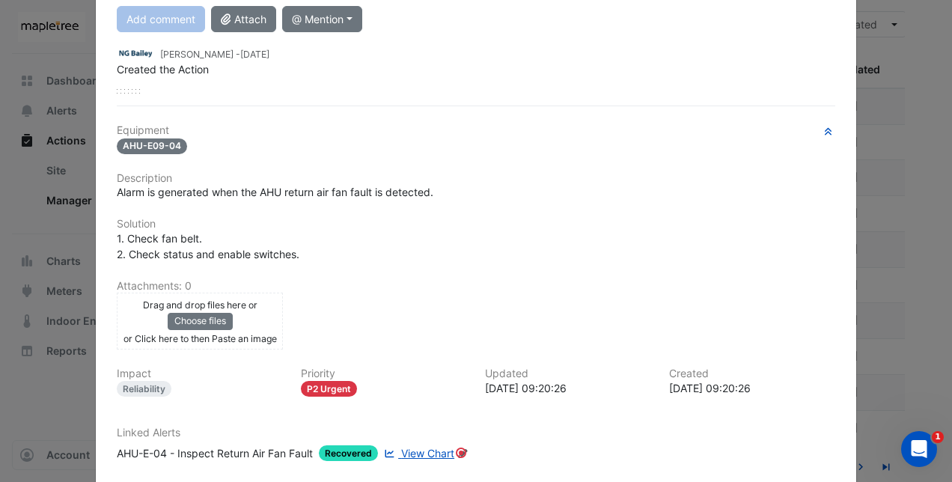
click at [907, 49] on ngb-modal-window "[STREET_ADDRESS][PERSON_NAME] AHU-E-04 - Inspect Return Air Fan Fault In Progre…" at bounding box center [476, 241] width 952 height 482
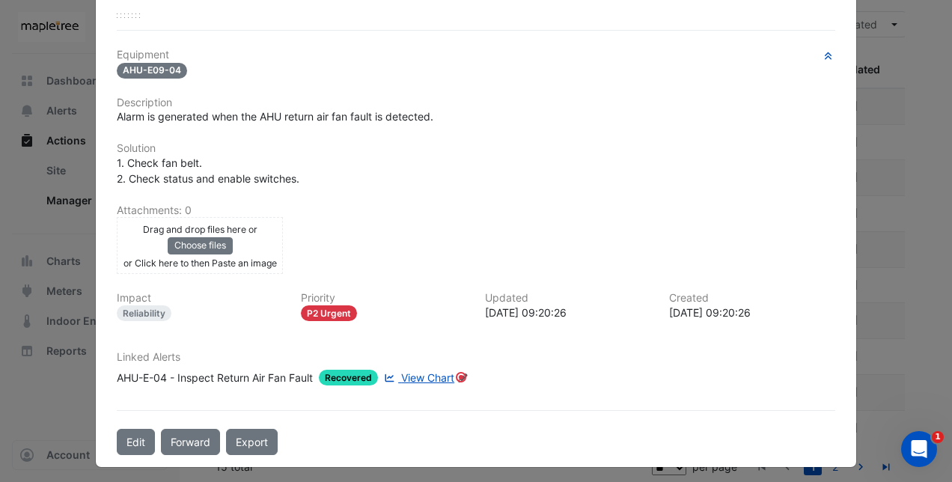
scroll to position [0, 0]
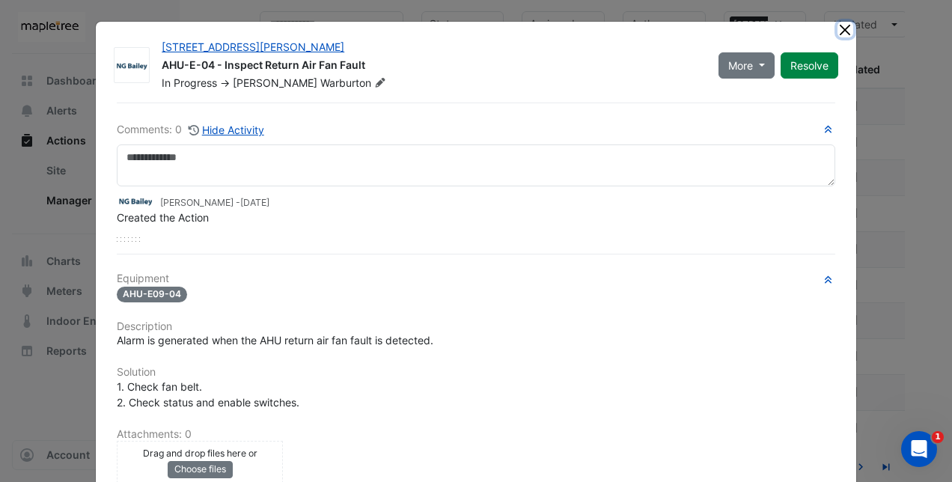
click at [838, 31] on button "Close" at bounding box center [846, 30] width 16 height 16
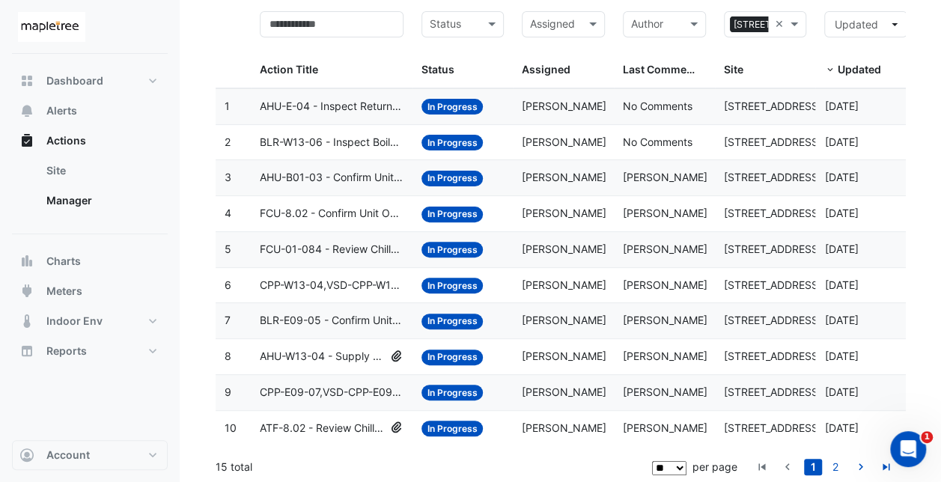
click at [305, 425] on span "ATF-8.02 - Review Chilled Water Valve Hunting" at bounding box center [322, 428] width 124 height 17
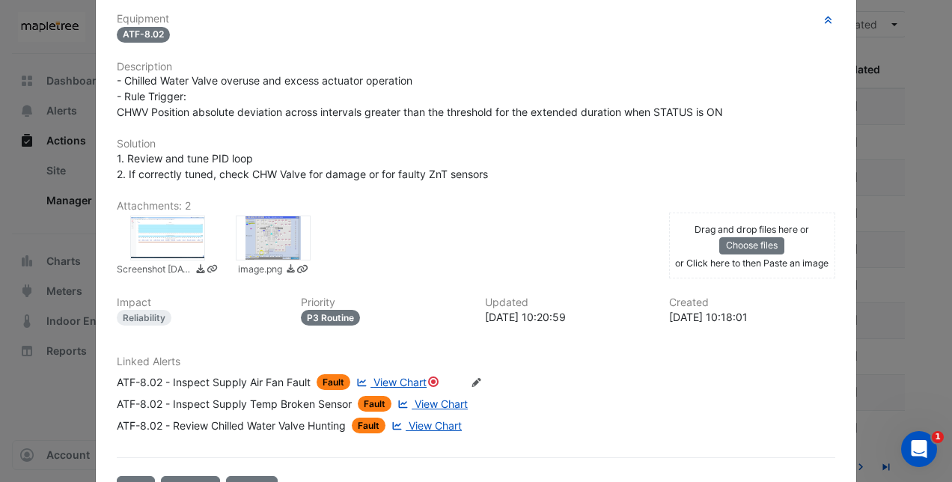
scroll to position [299, 0]
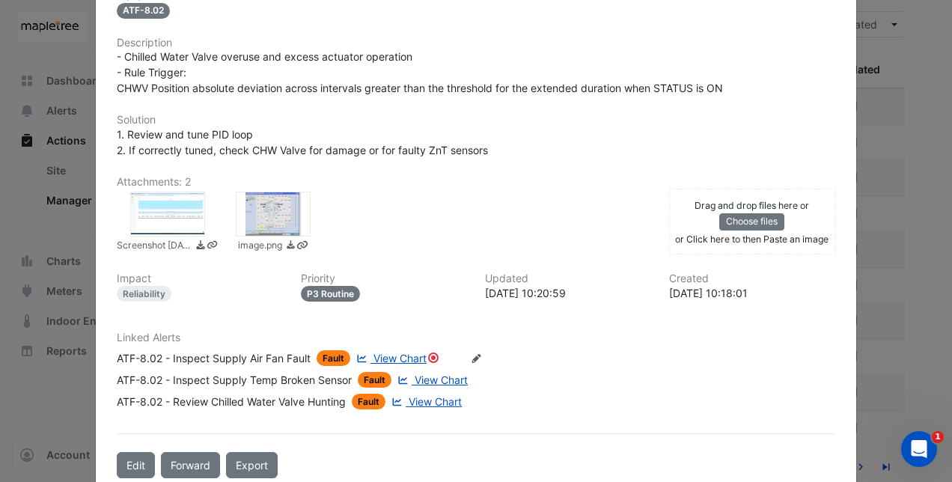
click at [921, 68] on ngb-modal-window "[STREET_ADDRESS][PERSON_NAME] ATF-8.02 - Review Chilled Water Valve Hunting In …" at bounding box center [476, 241] width 952 height 482
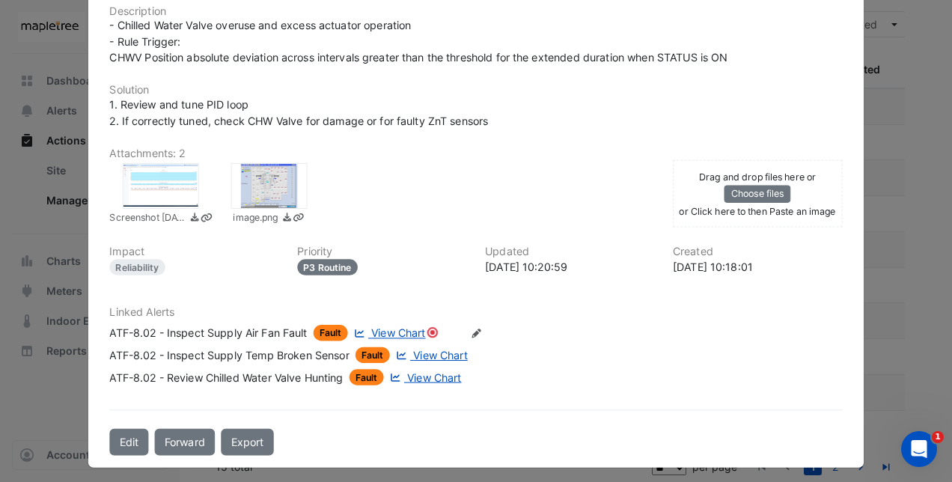
scroll to position [292, 0]
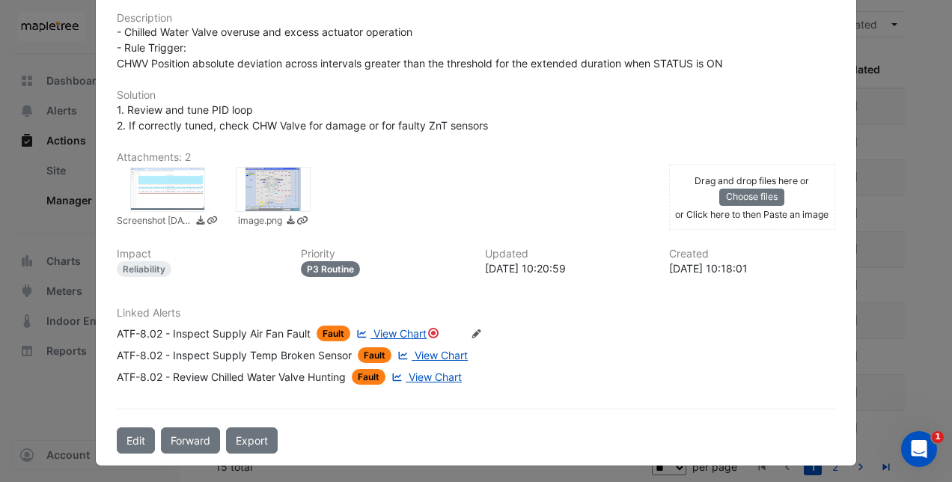
drag, startPoint x: 927, startPoint y: 130, endPoint x: 919, endPoint y: 131, distance: 7.5
click at [927, 130] on ngb-modal-window "[STREET_ADDRESS][PERSON_NAME] ATF-8.02 - Review Chilled Water Valve Hunting In …" at bounding box center [476, 241] width 952 height 482
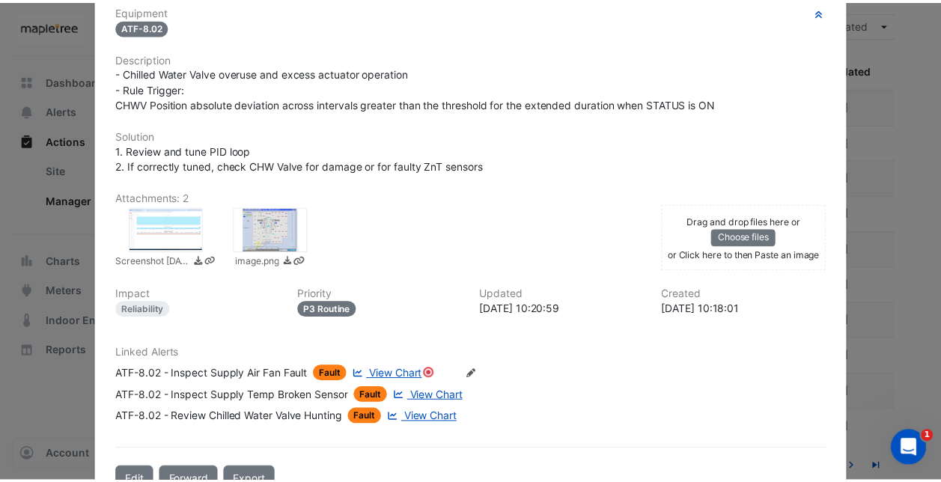
scroll to position [0, 0]
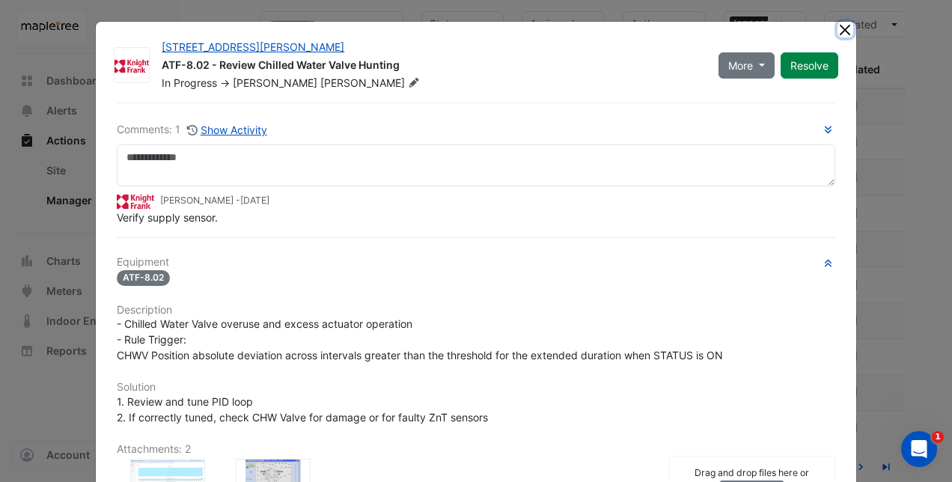
click at [845, 33] on button "Close" at bounding box center [846, 30] width 16 height 16
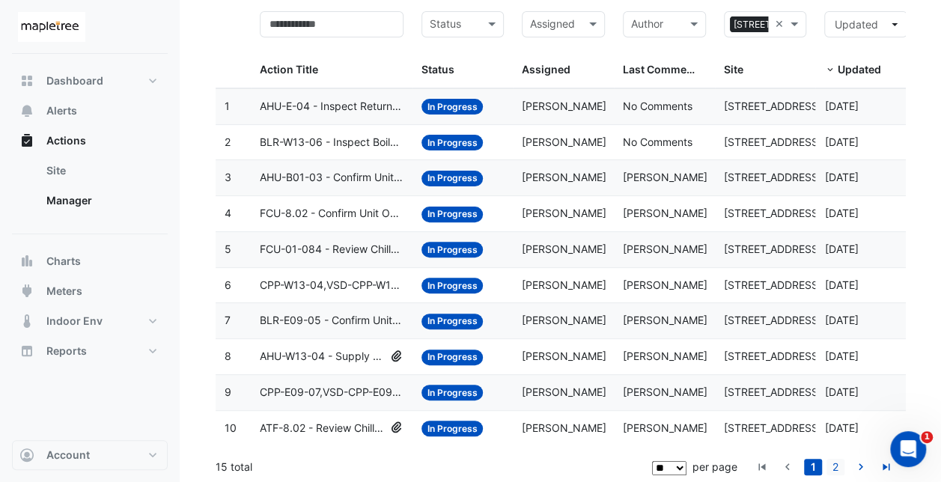
click at [837, 461] on link "2" at bounding box center [836, 467] width 18 height 16
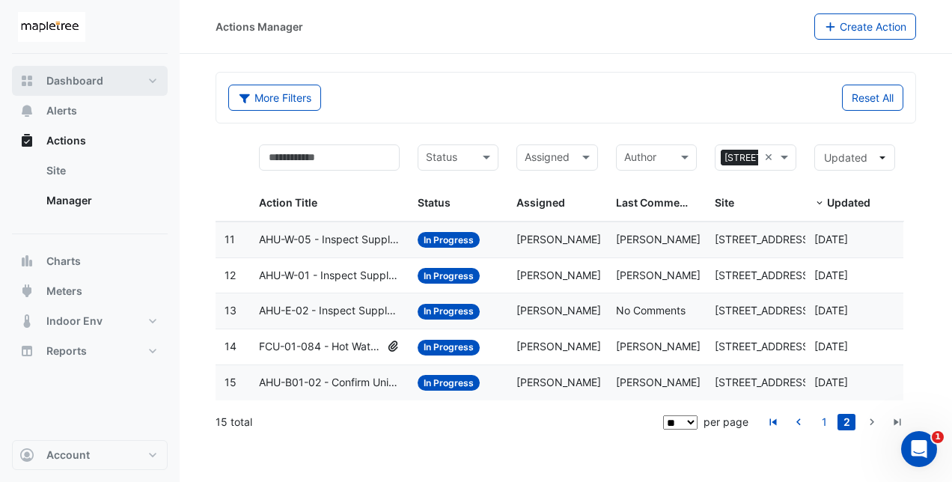
click at [103, 76] on button "Dashboard" at bounding box center [90, 81] width 156 height 30
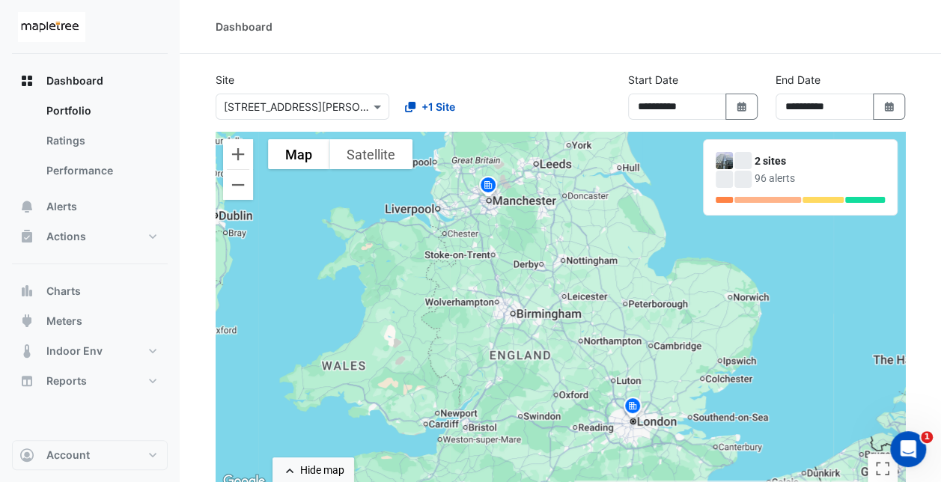
click at [485, 186] on img at bounding box center [488, 187] width 24 height 26
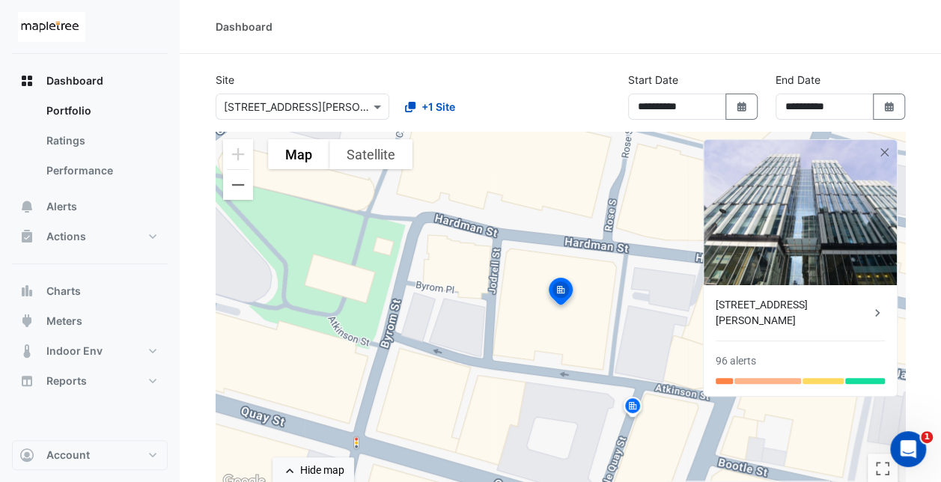
click at [562, 300] on img at bounding box center [560, 294] width 33 height 36
